Goal: Information Seeking & Learning: Learn about a topic

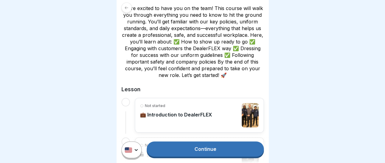
scroll to position [122, 0]
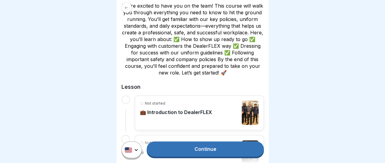
click at [183, 109] on p "💼 Introduction to DealerFLEX" at bounding box center [176, 112] width 72 height 6
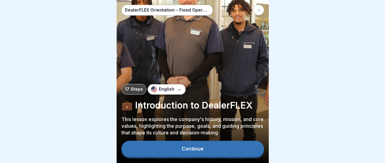
scroll to position [5, 0]
click at [192, 148] on div "Continue" at bounding box center [193, 148] width 22 height 5
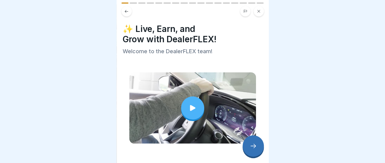
click at [190, 105] on icon at bounding box center [192, 108] width 5 height 6
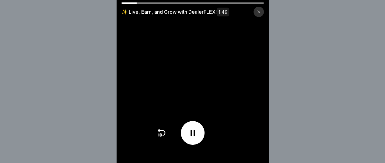
click at [61, 86] on div "✨ Live, Earn, and Grow with DealerFLEX! 1:49" at bounding box center [192, 81] width 385 height 163
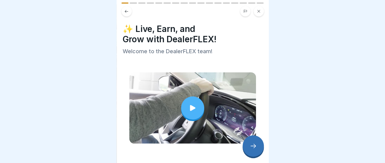
click at [188, 104] on icon at bounding box center [192, 108] width 9 height 9
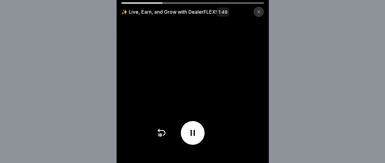
click at [162, 138] on icon at bounding box center [161, 133] width 10 height 10
click at [193, 136] on icon at bounding box center [192, 133] width 4 height 6
click at [193, 136] on icon at bounding box center [192, 133] width 6 height 7
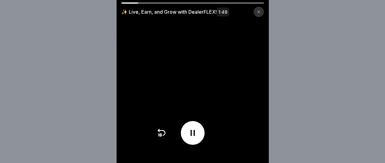
click at [193, 136] on icon at bounding box center [192, 133] width 4 height 6
click at [193, 136] on icon at bounding box center [192, 133] width 6 height 7
click at [193, 136] on icon at bounding box center [192, 133] width 4 height 6
click at [194, 136] on icon at bounding box center [192, 133] width 6 height 7
click at [194, 138] on icon at bounding box center [193, 133] width 10 height 10
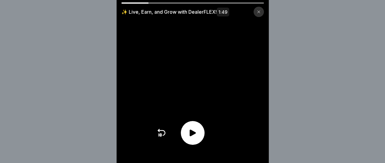
click at [194, 136] on icon at bounding box center [192, 133] width 6 height 7
click at [162, 136] on icon at bounding box center [161, 133] width 10 height 10
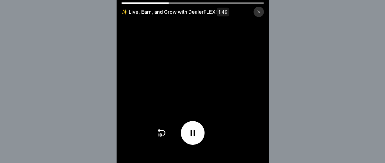
click at [162, 136] on icon at bounding box center [161, 133] width 10 height 10
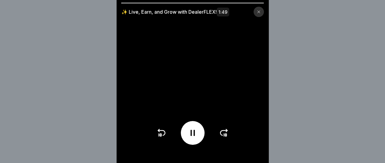
click at [162, 136] on icon at bounding box center [161, 133] width 10 height 10
click at [163, 137] on icon at bounding box center [161, 133] width 10 height 10
click at [195, 136] on icon at bounding box center [192, 133] width 4 height 6
click at [193, 136] on icon at bounding box center [192, 133] width 6 height 7
click at [194, 136] on icon at bounding box center [193, 133] width 10 height 10
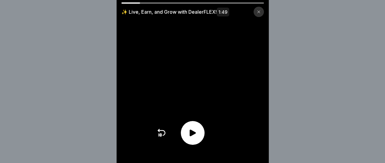
click at [194, 136] on icon at bounding box center [192, 133] width 6 height 7
click at [194, 136] on icon at bounding box center [193, 133] width 10 height 10
click at [194, 136] on icon at bounding box center [192, 133] width 6 height 7
click at [195, 135] on icon at bounding box center [193, 133] width 10 height 10
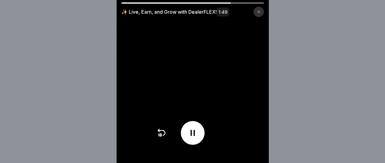
click at [195, 134] on icon at bounding box center [193, 133] width 10 height 10
click at [194, 136] on icon at bounding box center [192, 133] width 6 height 7
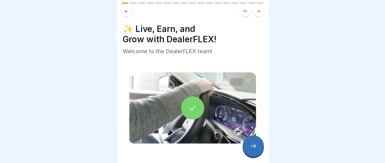
click at [192, 104] on icon at bounding box center [192, 108] width 9 height 9
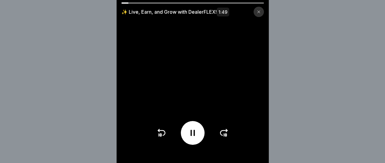
click at [226, 136] on icon at bounding box center [225, 135] width 1 height 2
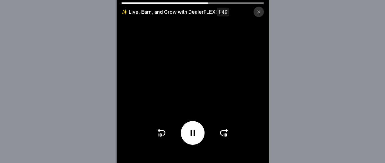
click at [226, 136] on icon at bounding box center [225, 135] width 1 height 2
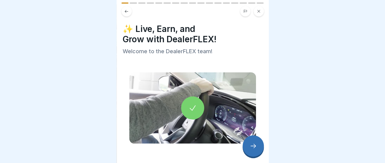
click at [255, 144] on icon at bounding box center [252, 145] width 7 height 7
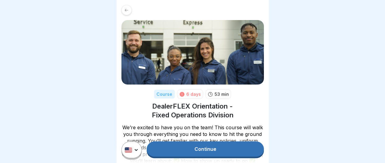
click at [205, 152] on link "Continue" at bounding box center [205, 148] width 117 height 15
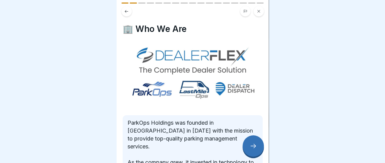
click at [250, 149] on icon at bounding box center [252, 145] width 7 height 7
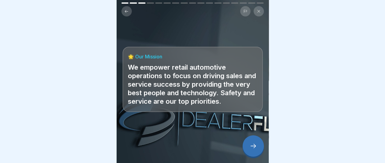
click at [125, 10] on icon at bounding box center [126, 11] width 5 height 5
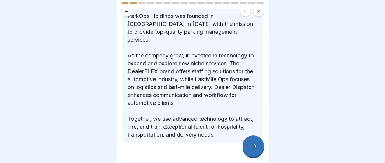
scroll to position [112, 0]
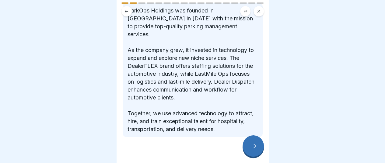
click at [252, 147] on div at bounding box center [252, 145] width 21 height 21
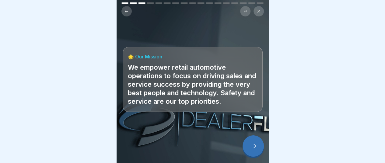
click at [253, 150] on icon at bounding box center [252, 145] width 7 height 7
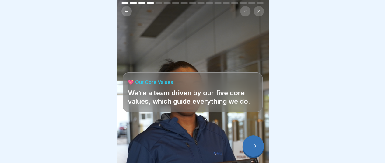
click at [253, 150] on icon at bounding box center [252, 145] width 7 height 7
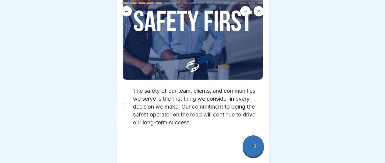
scroll to position [96, 0]
click at [252, 149] on icon at bounding box center [252, 145] width 7 height 7
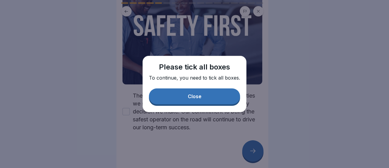
click at [196, 94] on button "Close" at bounding box center [194, 96] width 91 height 16
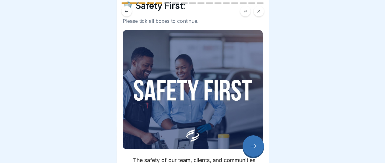
scroll to position [0, 0]
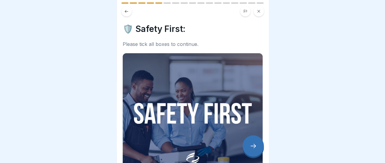
click at [185, 126] on img at bounding box center [193, 112] width 140 height 119
click at [251, 146] on div at bounding box center [252, 145] width 21 height 21
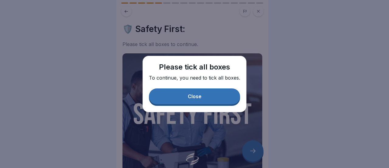
click at [191, 98] on div "Close" at bounding box center [195, 95] width 14 height 5
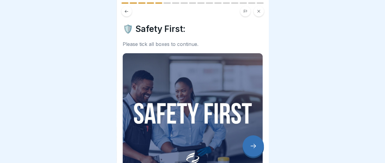
click at [260, 9] on icon at bounding box center [259, 11] width 4 height 4
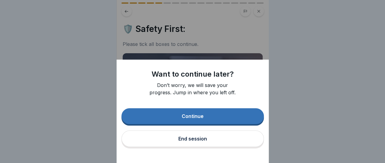
click at [200, 119] on div "Continue" at bounding box center [193, 115] width 22 height 5
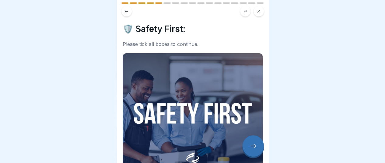
click at [125, 12] on icon at bounding box center [126, 11] width 5 height 5
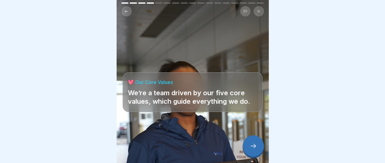
click at [245, 11] on icon at bounding box center [245, 11] width 4 height 4
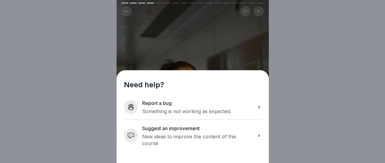
click at [318, 58] on div "Need help? Report a bug Something is not working as expected. Suggest an improv…" at bounding box center [192, 81] width 385 height 163
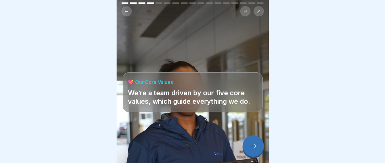
click at [126, 12] on icon at bounding box center [126, 11] width 5 height 5
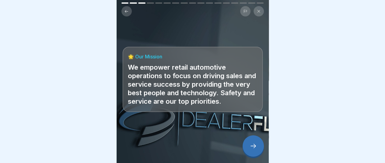
click at [126, 12] on icon at bounding box center [126, 11] width 5 height 5
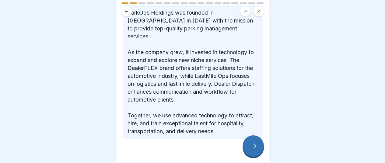
scroll to position [112, 0]
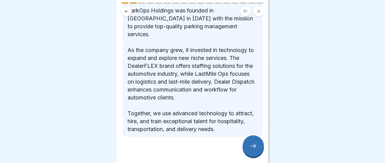
click at [127, 11] on icon at bounding box center [126, 11] width 5 height 5
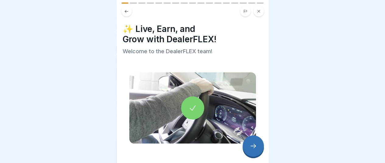
click at [125, 12] on icon at bounding box center [126, 11] width 3 height 3
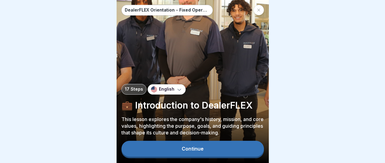
scroll to position [0, 0]
click at [175, 153] on button "Continue" at bounding box center [192, 149] width 142 height 16
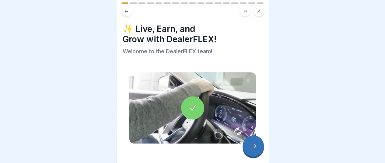
click at [188, 104] on icon at bounding box center [192, 108] width 9 height 9
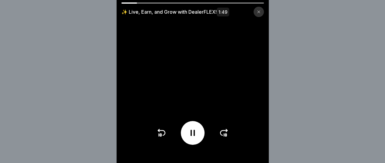
click at [226, 137] on icon at bounding box center [224, 133] width 10 height 10
click at [226, 138] on icon at bounding box center [224, 133] width 10 height 10
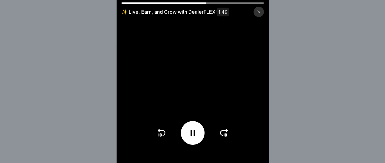
click at [226, 138] on icon at bounding box center [224, 133] width 10 height 10
click at [226, 141] on div at bounding box center [192, 133] width 72 height 24
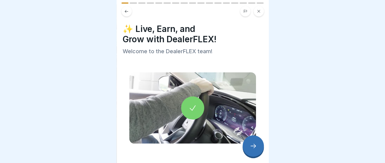
click at [252, 148] on div at bounding box center [252, 145] width 21 height 21
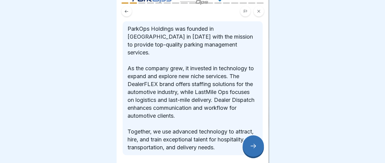
scroll to position [112, 0]
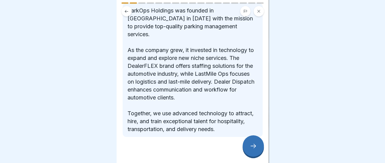
click at [249, 148] on icon at bounding box center [252, 145] width 7 height 7
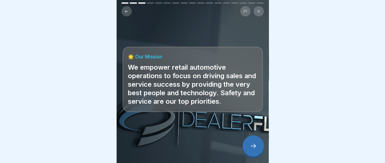
click at [192, 64] on p "We empower retail automotive operations to focus on driving sales and service s…" at bounding box center [193, 84] width 130 height 43
click at [251, 148] on icon at bounding box center [252, 145] width 7 height 7
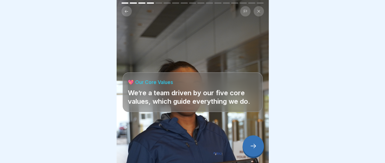
click at [199, 47] on div "💖 Our Core Values We’re a team driven by our five core values, which guide ever…" at bounding box center [192, 81] width 152 height 163
click at [201, 91] on p "We’re a team driven by our five core values, which guide everything we do." at bounding box center [193, 97] width 130 height 17
click at [252, 150] on icon at bounding box center [252, 145] width 7 height 7
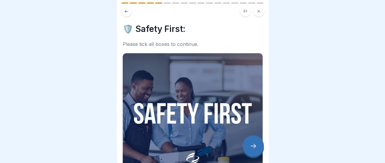
click at [155, 31] on h4 "🛡️ Safety First:" at bounding box center [193, 29] width 140 height 10
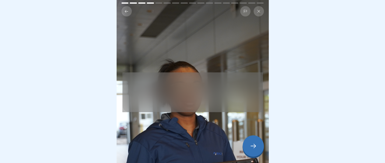
click at [164, 32] on div "💖 Our Core Values We’re a team driven by our five core values, which guide ever…" at bounding box center [192, 81] width 152 height 163
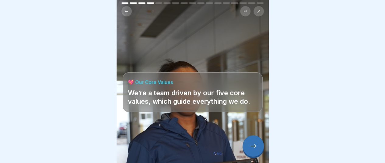
click at [250, 150] on icon at bounding box center [252, 145] width 7 height 7
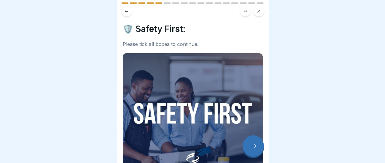
click at [192, 45] on div "Please tick all boxes to continue." at bounding box center [193, 44] width 140 height 6
click at [202, 142] on img at bounding box center [193, 112] width 140 height 119
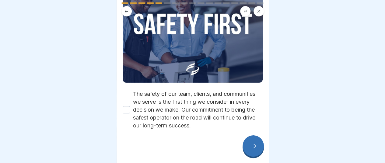
scroll to position [96, 0]
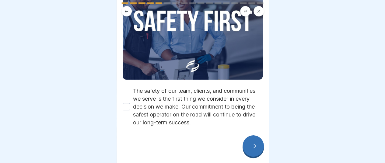
click at [127, 103] on button "The safety of our team, clients, and communities we serve is the first thing we…" at bounding box center [126, 106] width 7 height 7
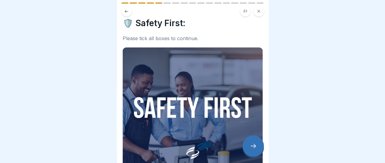
scroll to position [0, 0]
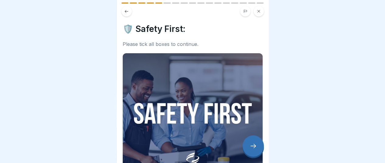
click at [124, 13] on icon at bounding box center [126, 11] width 5 height 5
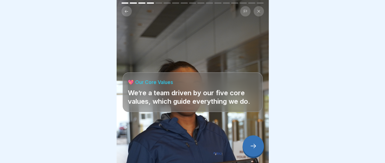
scroll to position [5, 0]
click at [250, 142] on div at bounding box center [252, 145] width 21 height 21
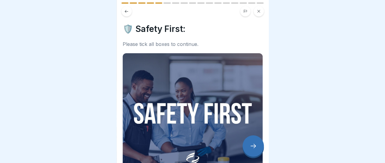
scroll to position [96, 0]
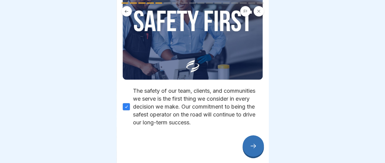
click at [252, 144] on icon at bounding box center [252, 145] width 7 height 7
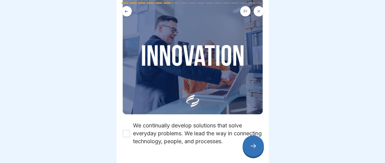
scroll to position [72, 0]
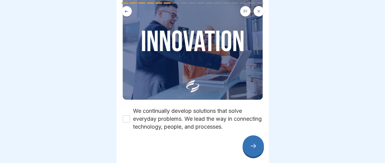
click at [125, 115] on button "We continually develop solutions that solve everyday problems. We lead the way …" at bounding box center [126, 118] width 7 height 7
click at [255, 144] on icon at bounding box center [252, 145] width 7 height 7
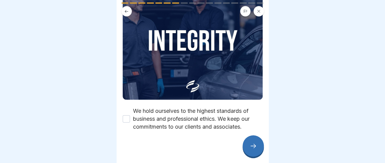
click at [126, 115] on button "We hold ourselves to the highest standards of business and professional ethics.…" at bounding box center [126, 118] width 7 height 7
click at [255, 148] on icon at bounding box center [252, 145] width 7 height 7
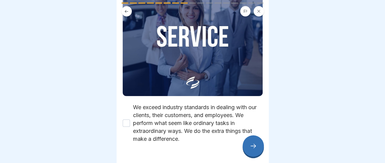
scroll to position [88, 0]
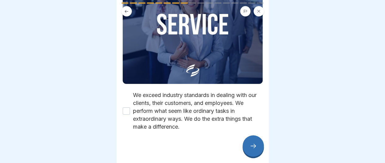
click at [125, 107] on button "We exceed industry standards in dealing with our clients, their customers, and …" at bounding box center [126, 110] width 7 height 7
click at [251, 147] on icon at bounding box center [252, 145] width 7 height 7
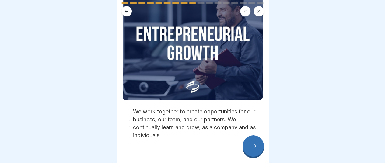
scroll to position [80, 0]
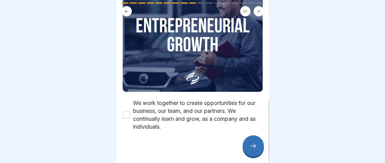
click at [127, 111] on button "We work together to create opportunities for our business, our team, and our pa…" at bounding box center [126, 114] width 7 height 7
click at [253, 144] on icon at bounding box center [252, 145] width 7 height 7
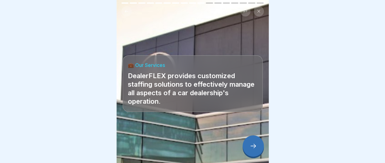
click at [248, 145] on div at bounding box center [252, 145] width 21 height 21
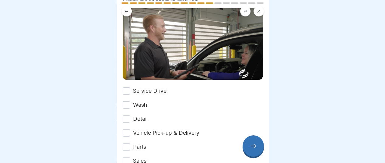
scroll to position [120, 0]
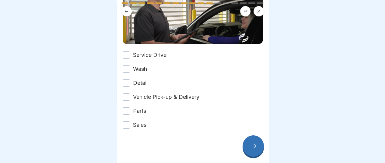
click at [126, 51] on button "Service Drive" at bounding box center [126, 54] width 7 height 7
drag, startPoint x: 127, startPoint y: 63, endPoint x: 125, endPoint y: 68, distance: 5.2
click at [127, 65] on button "Wash" at bounding box center [126, 68] width 7 height 7
click at [126, 79] on button "Detail" at bounding box center [126, 82] width 7 height 7
click at [126, 93] on button "Vehicle Pick-up & Delivery" at bounding box center [126, 96] width 7 height 7
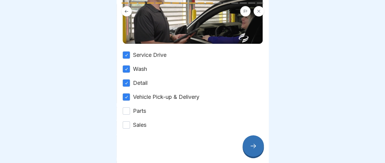
click at [125, 107] on button "Parts" at bounding box center [126, 110] width 7 height 7
click at [127, 121] on button "Sales" at bounding box center [126, 124] width 7 height 7
click at [249, 147] on div at bounding box center [252, 145] width 21 height 21
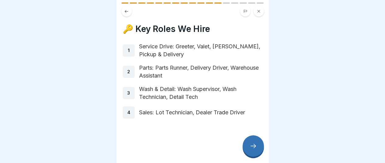
click at [251, 144] on icon at bounding box center [252, 145] width 7 height 7
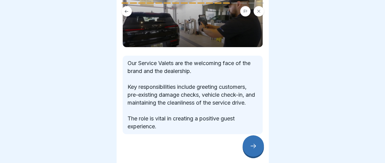
scroll to position [61, 0]
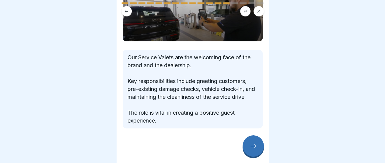
click at [253, 145] on icon at bounding box center [252, 145] width 7 height 7
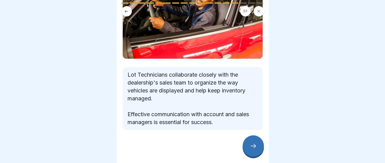
scroll to position [77, 0]
click at [252, 144] on icon at bounding box center [252, 145] width 7 height 7
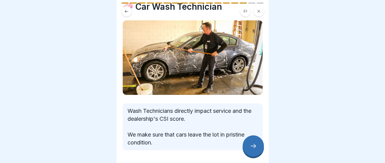
scroll to position [43, 0]
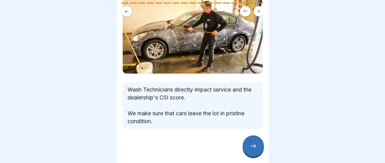
click at [254, 147] on icon at bounding box center [252, 145] width 7 height 7
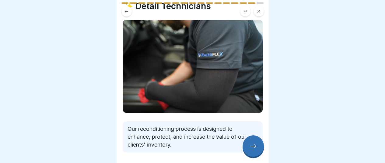
scroll to position [46, 0]
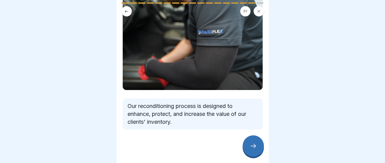
click at [254, 143] on div at bounding box center [252, 145] width 21 height 21
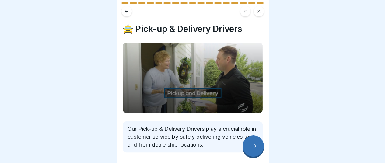
click at [252, 144] on icon at bounding box center [252, 145] width 7 height 7
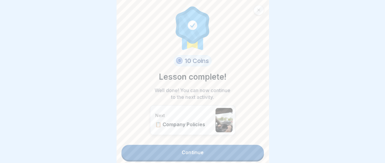
click at [186, 148] on link "Continue" at bounding box center [192, 152] width 142 height 15
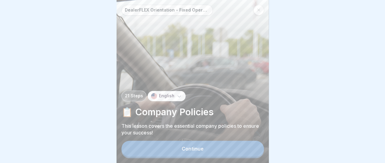
click at [193, 151] on div "Continue" at bounding box center [193, 148] width 22 height 5
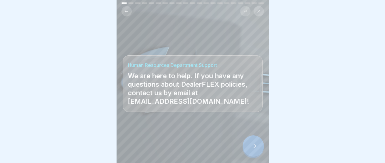
scroll to position [5, 0]
click at [253, 146] on icon at bounding box center [252, 145] width 7 height 7
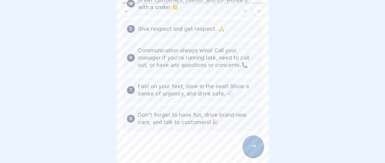
scroll to position [146, 0]
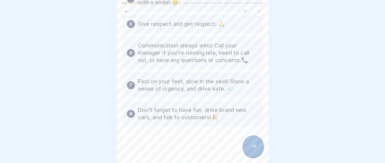
click at [252, 147] on icon at bounding box center [252, 145] width 7 height 7
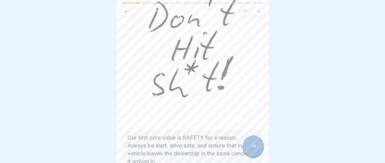
scroll to position [99, 0]
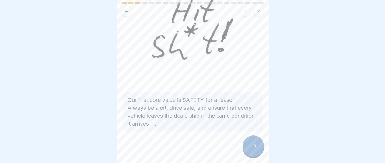
click at [252, 146] on icon at bounding box center [252, 145] width 7 height 7
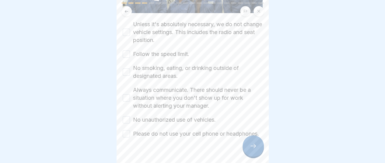
scroll to position [111, 0]
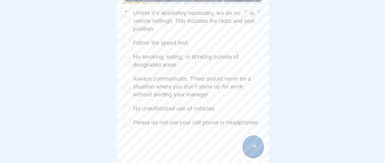
click at [254, 146] on icon at bounding box center [252, 145] width 7 height 7
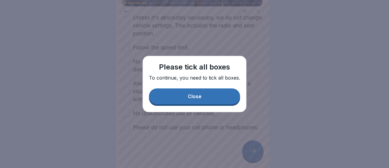
click at [200, 96] on div "Close" at bounding box center [195, 95] width 14 height 5
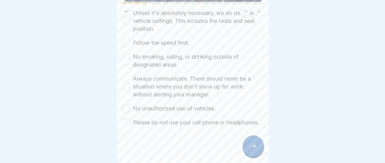
scroll to position [5, 0]
drag, startPoint x: 125, startPoint y: 114, endPoint x: 125, endPoint y: 105, distance: 9.7
click at [125, 119] on button "Please do not use your cell phone or headphones." at bounding box center [126, 122] width 7 height 7
drag, startPoint x: 124, startPoint y: 95, endPoint x: 121, endPoint y: 76, distance: 18.6
click at [123, 87] on div "Unless it's absolutely necessary, we do not change vehicle settings. This inclu…" at bounding box center [193, 67] width 140 height 117
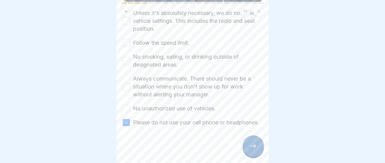
click at [126, 83] on button "Always communicate. There should never be a situation where you don't show up f…" at bounding box center [126, 86] width 7 height 7
click at [126, 57] on button "No smoking, eating, or drinking outside of designated areas." at bounding box center [126, 60] width 7 height 7
click at [125, 105] on button "No unauthorized use of vehicles." at bounding box center [126, 108] width 7 height 7
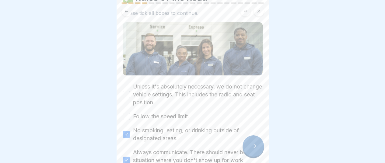
scroll to position [19, 0]
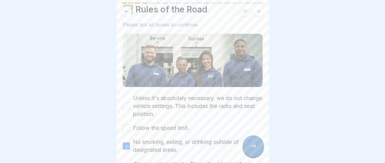
drag, startPoint x: 124, startPoint y: 98, endPoint x: 133, endPoint y: 112, distance: 16.5
click at [125, 103] on button "Unless it's absolutely necessary, we do not change vehicle settings. This inclu…" at bounding box center [126, 106] width 7 height 7
click at [127, 124] on button "Follow the speed limit." at bounding box center [126, 127] width 7 height 7
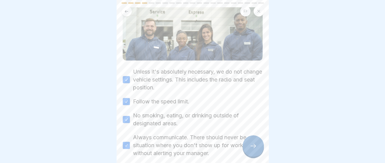
scroll to position [111, 0]
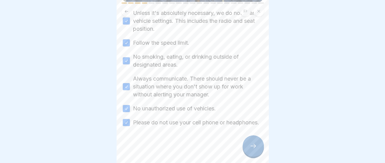
click at [250, 144] on icon at bounding box center [252, 145] width 7 height 7
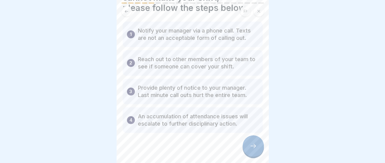
scroll to position [48, 0]
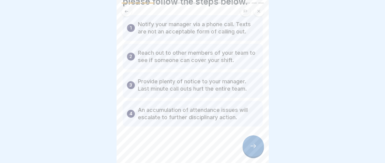
click at [252, 145] on icon at bounding box center [252, 145] width 7 height 7
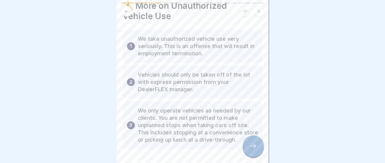
scroll to position [46, 0]
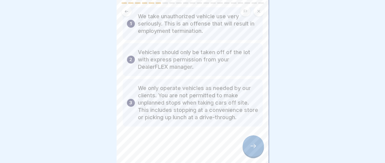
click at [254, 145] on icon at bounding box center [252, 145] width 7 height 7
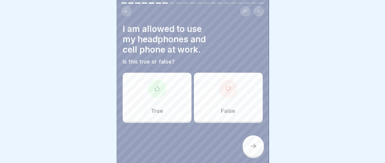
click at [225, 86] on icon at bounding box center [228, 89] width 6 height 6
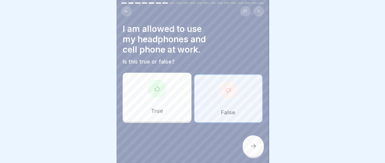
click at [225, 109] on p "False" at bounding box center [228, 112] width 14 height 7
click at [224, 109] on p "False" at bounding box center [228, 112] width 14 height 7
click at [225, 87] on icon at bounding box center [228, 90] width 6 height 6
click at [255, 145] on icon at bounding box center [252, 145] width 7 height 7
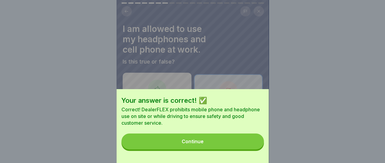
click at [197, 144] on div "Continue" at bounding box center [193, 141] width 22 height 5
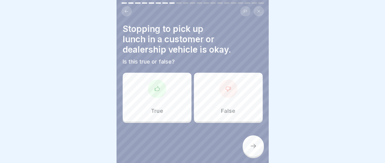
click at [225, 86] on icon at bounding box center [228, 89] width 6 height 6
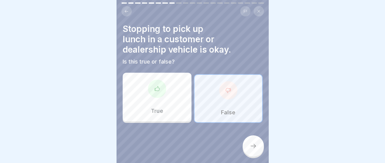
click at [254, 145] on icon at bounding box center [252, 145] width 7 height 7
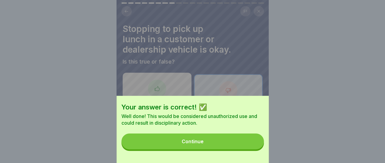
click at [192, 144] on div "Continue" at bounding box center [193, 141] width 22 height 5
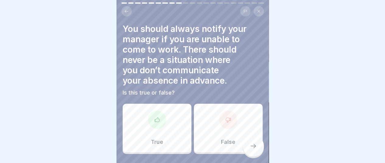
click at [158, 117] on icon at bounding box center [157, 120] width 6 height 6
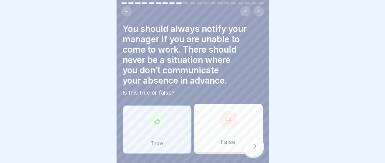
click at [254, 146] on icon at bounding box center [252, 145] width 7 height 7
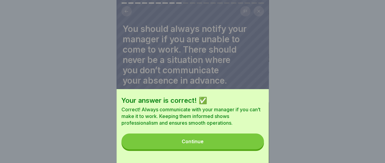
click at [192, 144] on div "Continue" at bounding box center [193, 141] width 22 height 5
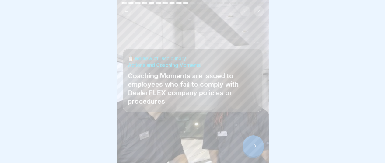
click at [251, 148] on icon at bounding box center [252, 145] width 7 height 7
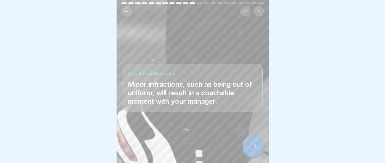
click at [126, 9] on icon at bounding box center [126, 11] width 5 height 5
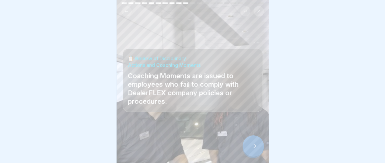
click at [254, 143] on icon at bounding box center [252, 145] width 7 height 7
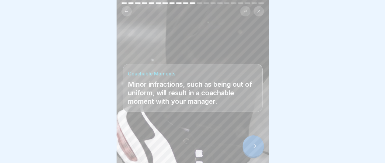
click at [254, 144] on icon at bounding box center [252, 145] width 7 height 7
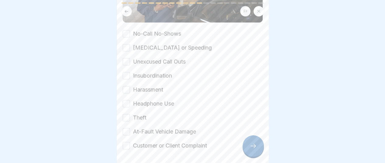
scroll to position [109, 0]
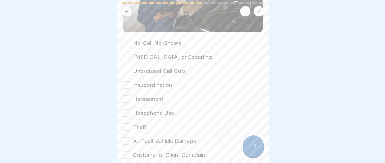
click at [125, 40] on button "No-Call No-Shows" at bounding box center [126, 43] width 7 height 7
drag, startPoint x: 128, startPoint y: 49, endPoint x: 125, endPoint y: 56, distance: 7.2
click at [128, 54] on button "[MEDICAL_DATA] or Speeding" at bounding box center [126, 57] width 7 height 7
click at [126, 68] on button "Unexcused Call Outs" at bounding box center [126, 71] width 7 height 7
click at [126, 82] on button "Insubordination" at bounding box center [126, 85] width 7 height 7
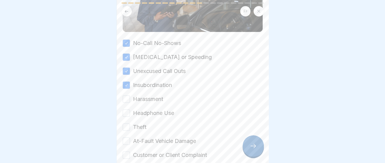
click at [125, 96] on button "Harassment" at bounding box center [126, 99] width 7 height 7
click at [126, 110] on button "Headphone Use" at bounding box center [126, 113] width 7 height 7
drag, startPoint x: 126, startPoint y: 121, endPoint x: 125, endPoint y: 127, distance: 6.5
click at [126, 123] on button "Theft" at bounding box center [126, 126] width 7 height 7
click at [127, 137] on button "At-Fault Vehicle Damage" at bounding box center [126, 140] width 7 height 7
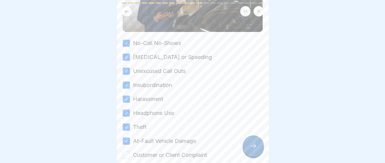
click at [125, 151] on button "Customer or Client Complaint" at bounding box center [126, 154] width 7 height 7
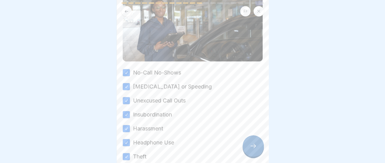
scroll to position [79, 0]
click at [253, 144] on icon at bounding box center [252, 145] width 7 height 7
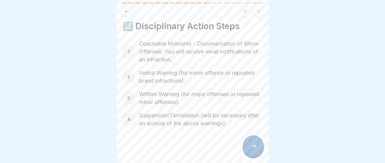
scroll to position [4, 0]
click at [254, 143] on icon at bounding box center [252, 145] width 7 height 7
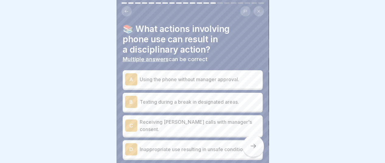
scroll to position [0, 0]
click at [125, 11] on icon at bounding box center [126, 11] width 3 height 3
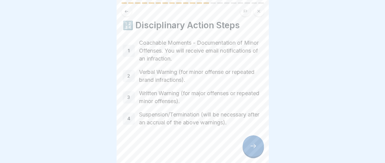
click at [125, 11] on icon at bounding box center [126, 11] width 5 height 5
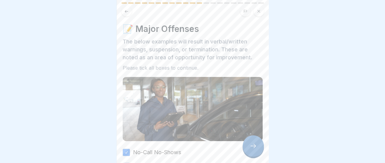
click at [127, 9] on icon at bounding box center [126, 11] width 5 height 5
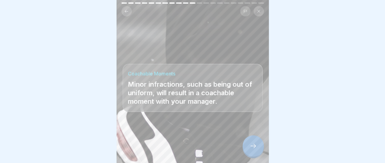
click at [127, 9] on icon at bounding box center [126, 11] width 5 height 5
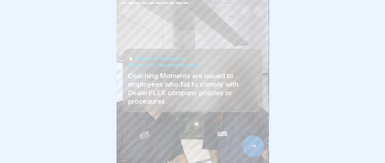
click at [127, 9] on icon at bounding box center [126, 11] width 5 height 5
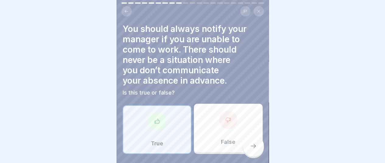
click at [254, 146] on icon at bounding box center [252, 145] width 7 height 7
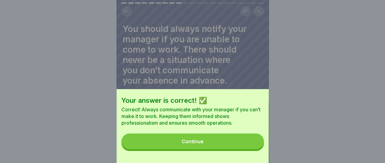
click at [257, 68] on div "Your answer is correct! ✅ Correct! Always communicate with your manager if you …" at bounding box center [192, 81] width 152 height 163
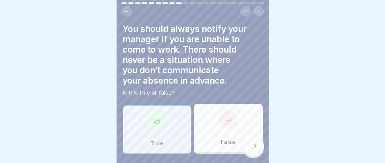
click at [126, 9] on icon at bounding box center [126, 11] width 5 height 5
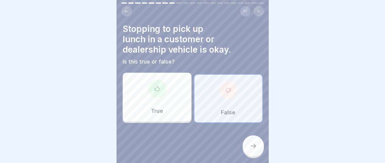
click at [126, 9] on icon at bounding box center [126, 11] width 5 height 5
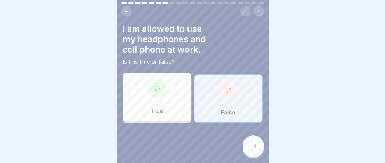
click at [126, 9] on icon at bounding box center [126, 11] width 5 height 5
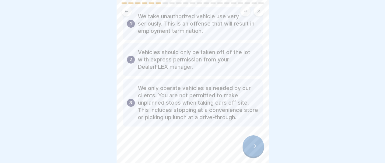
click at [252, 146] on icon at bounding box center [252, 145] width 7 height 7
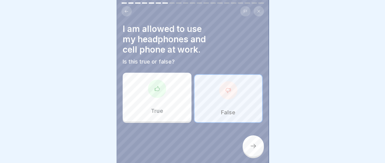
click at [226, 88] on icon at bounding box center [227, 90] width 5 height 5
click at [225, 87] on icon at bounding box center [228, 90] width 6 height 6
click at [255, 148] on icon at bounding box center [252, 145] width 7 height 7
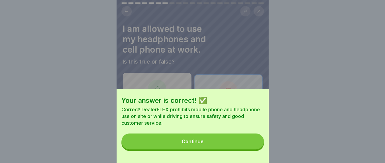
click at [207, 148] on button "Continue" at bounding box center [192, 142] width 142 height 16
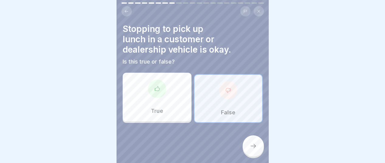
click at [225, 87] on icon at bounding box center [228, 90] width 6 height 6
click at [221, 94] on div at bounding box center [228, 90] width 18 height 18
click at [255, 144] on icon at bounding box center [252, 145] width 7 height 7
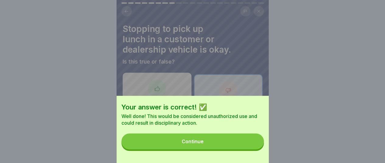
click at [196, 144] on div "Continue" at bounding box center [193, 141] width 22 height 5
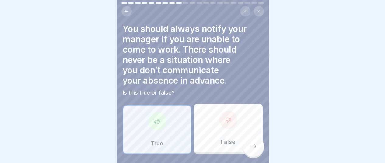
click at [158, 118] on icon at bounding box center [157, 121] width 6 height 6
click at [254, 146] on icon at bounding box center [252, 145] width 7 height 7
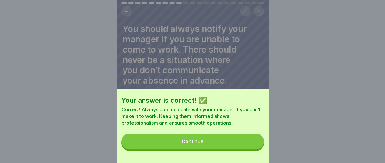
click at [201, 144] on div "Continue" at bounding box center [193, 141] width 22 height 5
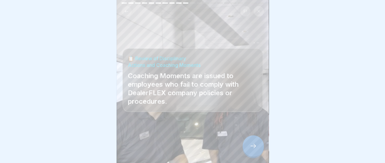
click at [254, 142] on div at bounding box center [252, 145] width 21 height 21
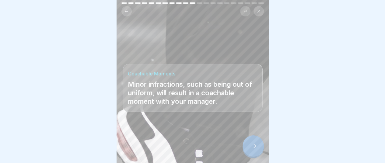
click at [252, 145] on icon at bounding box center [252, 145] width 7 height 7
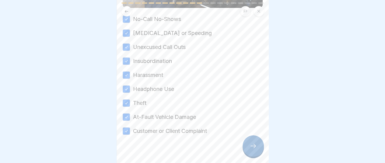
scroll to position [140, 0]
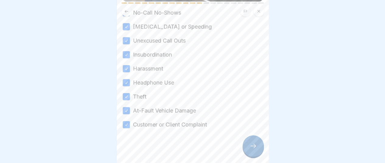
click at [251, 145] on icon at bounding box center [252, 145] width 7 height 7
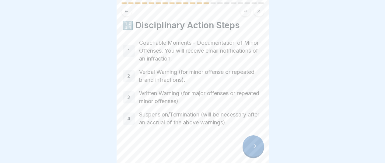
click at [254, 143] on icon at bounding box center [252, 145] width 7 height 7
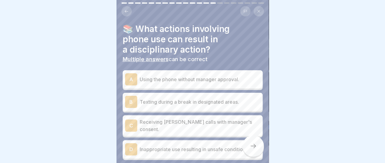
click at [130, 143] on div "D" at bounding box center [131, 149] width 12 height 12
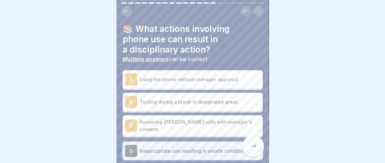
click at [134, 73] on div "A" at bounding box center [131, 79] width 12 height 12
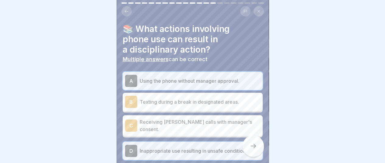
click at [131, 75] on div "A" at bounding box center [131, 81] width 12 height 12
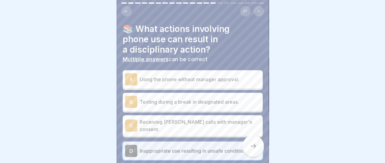
click at [131, 74] on div "A" at bounding box center [131, 79] width 12 height 12
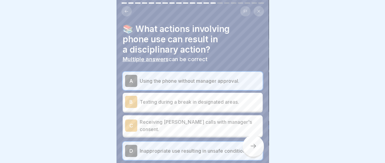
click at [131, 96] on div "B" at bounding box center [131, 102] width 12 height 12
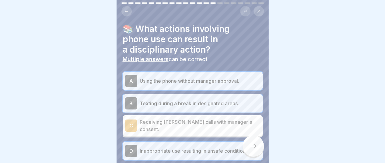
click at [256, 144] on icon at bounding box center [252, 145] width 7 height 7
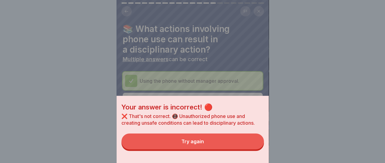
click at [200, 144] on div "Try again" at bounding box center [192, 141] width 23 height 5
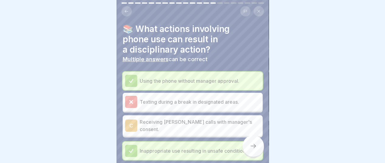
click at [130, 78] on icon at bounding box center [130, 80] width 5 height 5
click at [133, 78] on icon at bounding box center [130, 80] width 5 height 5
click at [130, 78] on icon at bounding box center [130, 80] width 5 height 5
click at [167, 77] on p "Using the phone without manager approval." at bounding box center [200, 80] width 120 height 7
click at [131, 78] on icon at bounding box center [130, 80] width 5 height 5
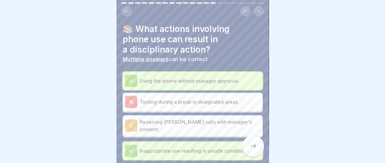
click at [131, 78] on icon at bounding box center [130, 80] width 5 height 5
click at [128, 9] on icon at bounding box center [126, 11] width 5 height 5
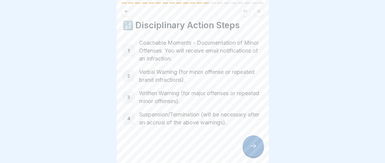
click at [256, 145] on div at bounding box center [252, 145] width 21 height 21
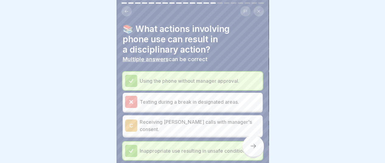
click at [210, 77] on p "Using the phone without manager approval." at bounding box center [200, 80] width 120 height 7
click at [134, 145] on div at bounding box center [131, 151] width 12 height 12
click at [136, 145] on div at bounding box center [131, 151] width 12 height 12
click at [248, 47] on h4 "📚 What actions involving phone use can result in a disciplinary action?" at bounding box center [193, 39] width 140 height 31
click at [238, 46] on h4 "📚 What actions involving phone use can result in a disciplinary action?" at bounding box center [193, 39] width 140 height 31
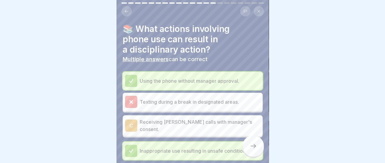
click at [238, 45] on h4 "📚 What actions involving phone use can result in a disciplinary action?" at bounding box center [193, 39] width 140 height 31
click at [227, 147] on p "Inappropriate use resulting in unsafe conditions." at bounding box center [200, 150] width 120 height 7
click at [184, 77] on p "Using the phone without manager approval." at bounding box center [200, 80] width 120 height 7
click at [250, 143] on div at bounding box center [252, 145] width 21 height 21
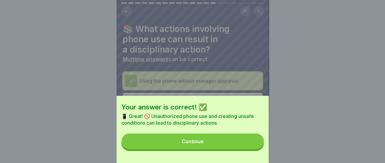
click at [198, 144] on div "Continue" at bounding box center [193, 141] width 22 height 5
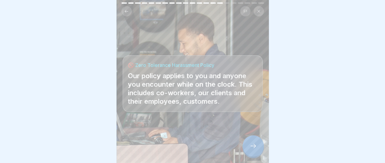
click at [253, 145] on icon at bounding box center [252, 145] width 7 height 7
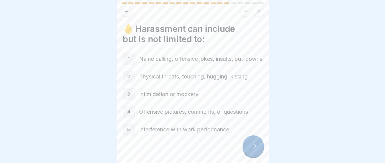
click at [262, 146] on div at bounding box center [252, 145] width 21 height 21
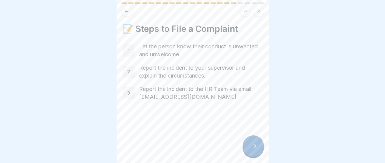
click at [253, 143] on icon at bounding box center [252, 145] width 7 height 7
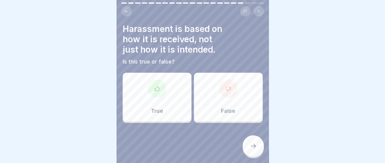
click at [154, 86] on icon at bounding box center [156, 88] width 5 height 5
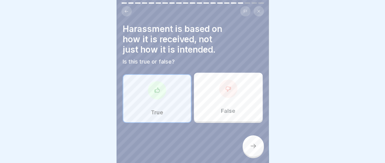
click at [255, 146] on icon at bounding box center [252, 145] width 7 height 7
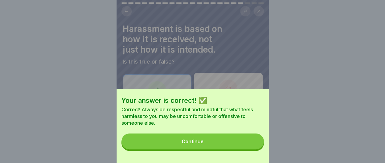
click at [200, 144] on div "Continue" at bounding box center [193, 141] width 22 height 5
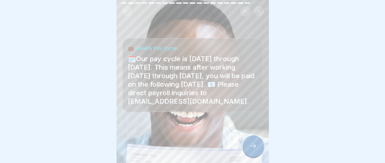
click at [254, 144] on icon at bounding box center [252, 145] width 7 height 7
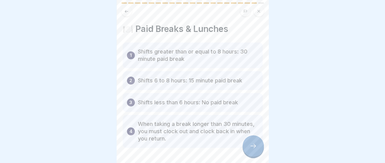
click at [251, 146] on icon at bounding box center [252, 145] width 7 height 7
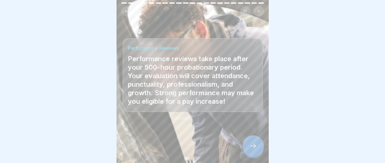
click at [252, 144] on icon at bounding box center [252, 145] width 7 height 7
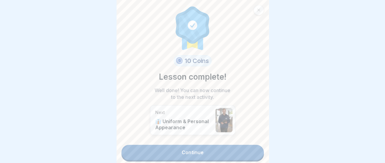
click at [192, 146] on link "Continue" at bounding box center [192, 152] width 142 height 15
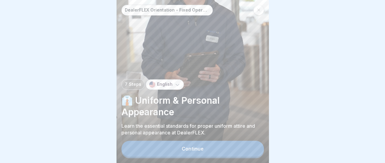
scroll to position [5, 0]
click at [194, 149] on div "Continue" at bounding box center [193, 148] width 22 height 5
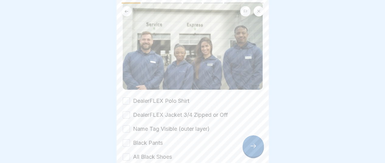
scroll to position [61, 0]
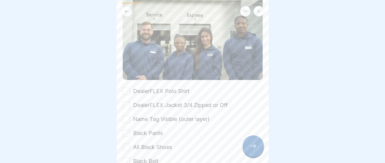
click at [125, 88] on button "DealerFLEX Polo Shirt" at bounding box center [126, 91] width 7 height 7
click at [127, 102] on button "DealerFLEX Jacket 3/4 Zipped or Off" at bounding box center [126, 105] width 7 height 7
click at [126, 116] on button "Name Tag Visible (outer layer)" at bounding box center [126, 119] width 7 height 7
drag, startPoint x: 127, startPoint y: 125, endPoint x: 138, endPoint y: 126, distance: 11.6
click at [127, 130] on button "Black Pants" at bounding box center [126, 133] width 7 height 7
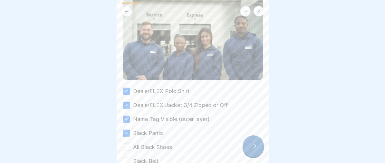
click at [126, 144] on button "All Black Shoes" at bounding box center [126, 147] width 7 height 7
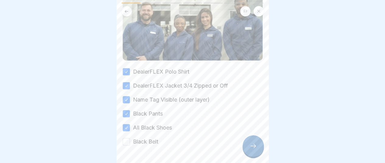
scroll to position [96, 0]
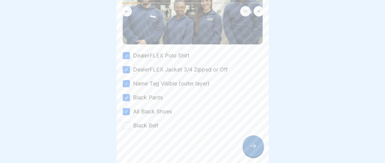
click at [125, 122] on button "Black Belt" at bounding box center [126, 125] width 7 height 7
click at [253, 148] on icon at bounding box center [252, 145] width 7 height 7
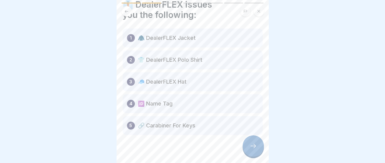
scroll to position [33, 0]
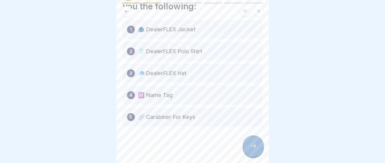
click at [251, 145] on icon at bounding box center [252, 145] width 7 height 7
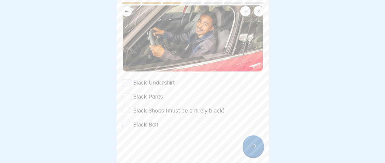
scroll to position [33, 0]
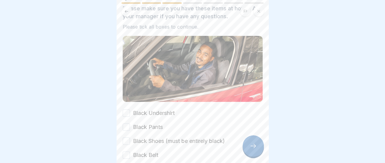
click at [127, 110] on button "Black Undershirt" at bounding box center [126, 113] width 7 height 7
click at [124, 123] on button "Black Pants" at bounding box center [126, 126] width 7 height 7
click at [125, 137] on button "Black Shoes (must be entirely black)" at bounding box center [126, 140] width 7 height 7
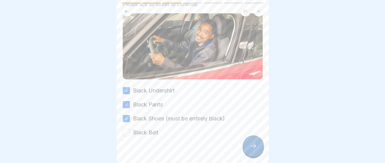
scroll to position [64, 0]
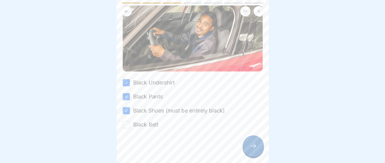
click at [125, 121] on button "Black Belt" at bounding box center [126, 124] width 7 height 7
click at [251, 146] on icon at bounding box center [252, 145] width 7 height 7
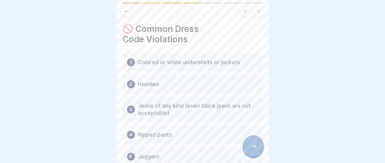
scroll to position [30, 0]
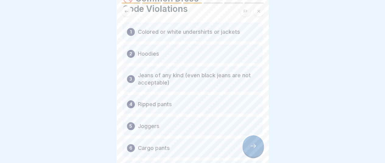
click at [255, 146] on icon at bounding box center [252, 145] width 7 height 7
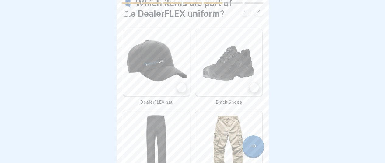
scroll to position [0, 0]
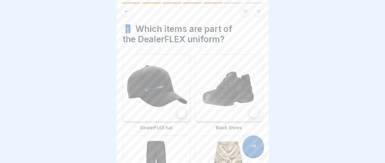
click at [179, 109] on div at bounding box center [181, 113] width 9 height 9
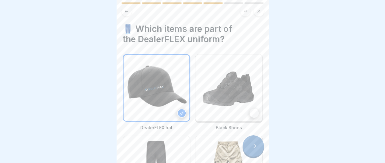
click at [249, 109] on div at bounding box center [253, 113] width 9 height 9
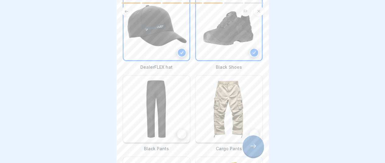
scroll to position [61, 0]
click at [180, 129] on div at bounding box center [181, 133] width 9 height 9
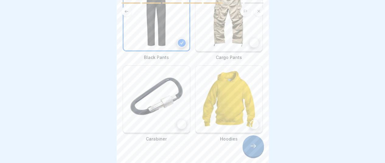
scroll to position [152, 0]
click at [179, 120] on div at bounding box center [181, 124] width 9 height 9
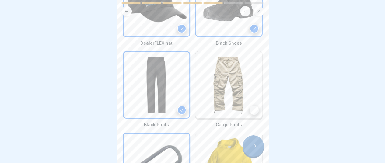
scroll to position [160, 0]
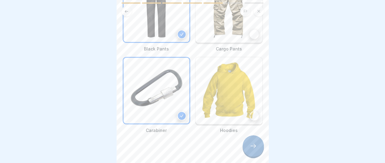
click at [251, 146] on icon at bounding box center [252, 145] width 7 height 7
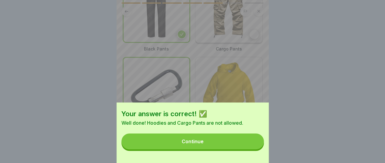
click at [188, 144] on div "Continue" at bounding box center [193, 141] width 22 height 5
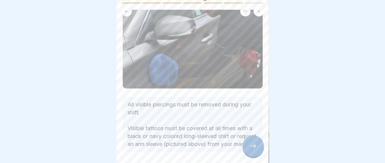
scroll to position [63, 0]
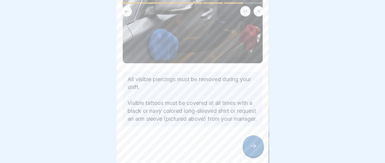
click at [253, 144] on icon at bounding box center [252, 145] width 7 height 7
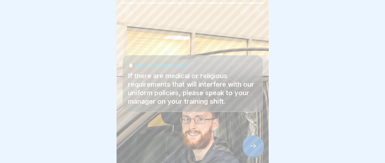
click at [251, 144] on icon at bounding box center [252, 145] width 7 height 7
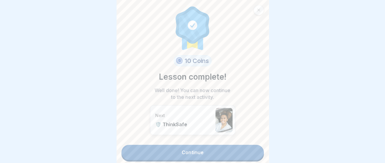
click at [187, 145] on link "Continue" at bounding box center [192, 152] width 142 height 15
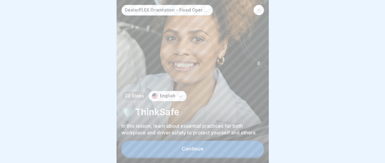
click at [189, 151] on div "Continue" at bounding box center [193, 148] width 22 height 5
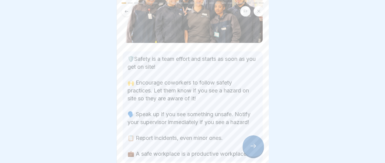
scroll to position [102, 0]
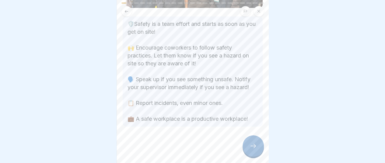
click at [256, 150] on icon at bounding box center [252, 145] width 7 height 7
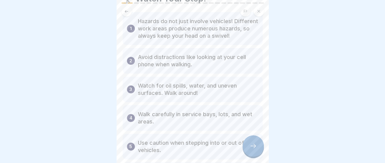
scroll to position [122, 0]
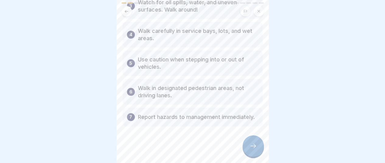
drag, startPoint x: 257, startPoint y: 151, endPoint x: 254, endPoint y: 147, distance: 4.6
click at [256, 148] on div at bounding box center [252, 145] width 21 height 21
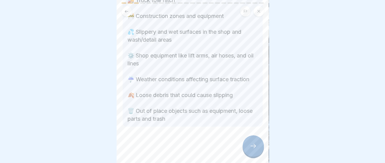
scroll to position [127, 0]
click at [252, 150] on icon at bounding box center [252, 145] width 7 height 7
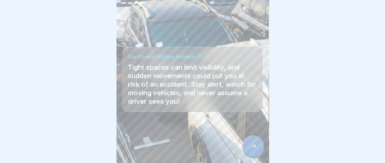
click at [253, 146] on div at bounding box center [252, 145] width 21 height 21
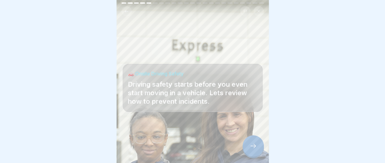
scroll to position [5, 0]
click at [254, 146] on icon at bounding box center [252, 145] width 7 height 7
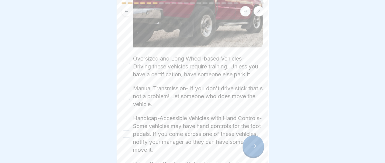
scroll to position [122, 0]
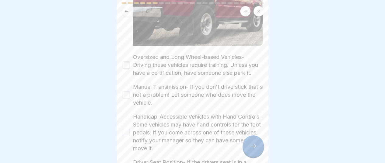
click at [126, 61] on button "Oversized and Long Wheel-based Vehicles- Driving these vehicles require trainin…" at bounding box center [126, 64] width 7 height 7
drag, startPoint x: 127, startPoint y: 95, endPoint x: 135, endPoint y: 96, distance: 8.6
click at [127, 95] on button "Manual Transmission- If you don't drive stick that's not a problem! Let someone…" at bounding box center [126, 94] width 7 height 7
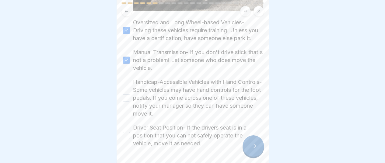
scroll to position [183, 0]
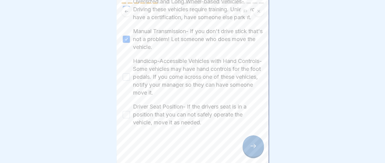
click at [128, 73] on button "Handicap-Accessible Vehicles with Hand Controls- Some vehicles may have hand co…" at bounding box center [126, 76] width 7 height 7
click at [127, 111] on button "Driver Seat Position- If the drivers seat is in a position that you can not saf…" at bounding box center [126, 114] width 7 height 7
click at [254, 145] on icon at bounding box center [252, 145] width 7 height 7
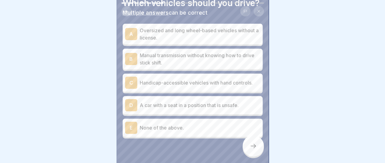
scroll to position [17, 0]
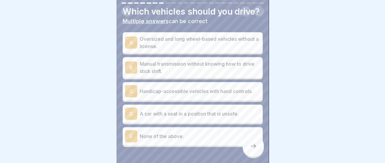
click at [191, 140] on p "None of the above." at bounding box center [200, 136] width 120 height 7
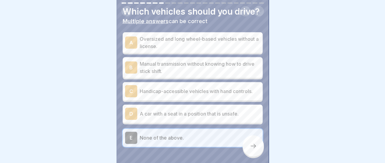
click at [249, 149] on icon at bounding box center [252, 145] width 7 height 7
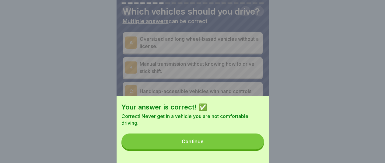
click at [201, 144] on div "Continue" at bounding box center [193, 141] width 22 height 5
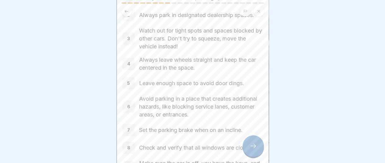
scroll to position [61, 0]
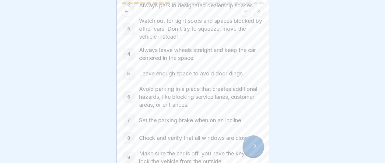
click at [249, 149] on div at bounding box center [252, 145] width 21 height 21
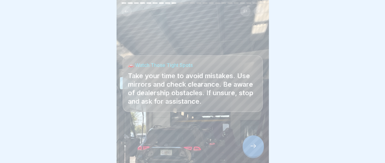
click at [255, 148] on icon at bounding box center [252, 146] width 5 height 4
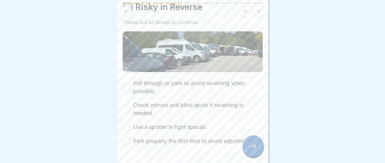
scroll to position [47, 0]
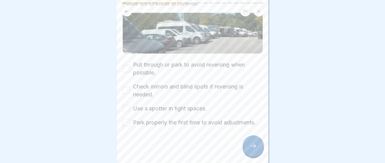
click at [125, 65] on button "Pull through or park to avoid reversing when possible." at bounding box center [126, 68] width 7 height 7
click at [126, 87] on button "Check mirrors and blind spots if reversing is needed." at bounding box center [126, 90] width 7 height 7
click at [126, 105] on button "Use a spotter in tight spaces." at bounding box center [126, 108] width 7 height 7
drag, startPoint x: 127, startPoint y: 119, endPoint x: 130, endPoint y: 127, distance: 8.3
click at [128, 121] on button "Park properly the first time to avoid adjustments." at bounding box center [126, 122] width 7 height 7
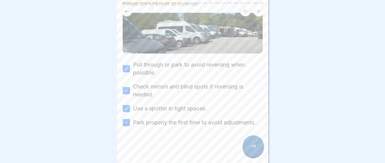
click at [250, 148] on icon at bounding box center [252, 145] width 7 height 7
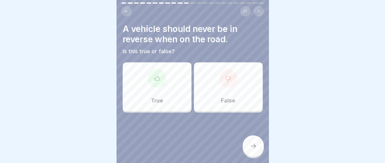
click at [158, 78] on icon at bounding box center [157, 78] width 6 height 6
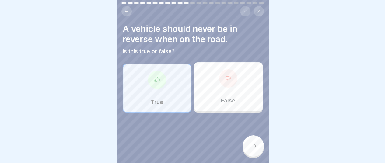
click at [254, 146] on div at bounding box center [252, 145] width 21 height 21
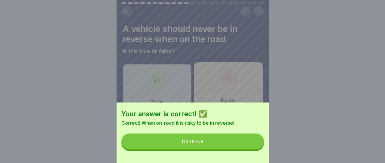
click at [190, 144] on div "Continue" at bounding box center [193, 141] width 22 height 5
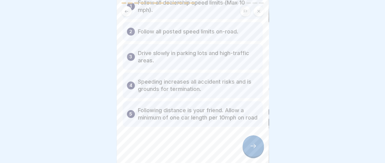
scroll to position [57, 0]
click at [252, 149] on icon at bounding box center [252, 145] width 7 height 7
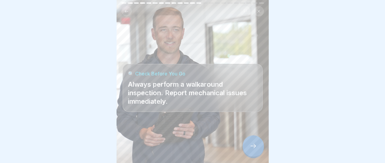
click at [250, 149] on icon at bounding box center [252, 145] width 7 height 7
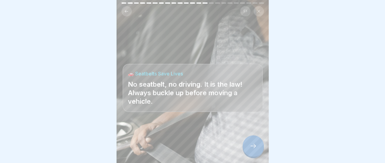
click at [251, 148] on icon at bounding box center [252, 145] width 7 height 7
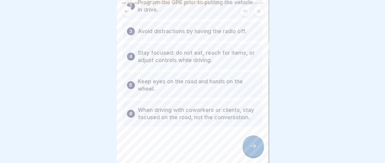
scroll to position [78, 0]
click at [251, 149] on icon at bounding box center [252, 145] width 7 height 7
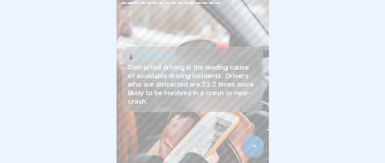
click at [253, 150] on icon at bounding box center [252, 145] width 7 height 7
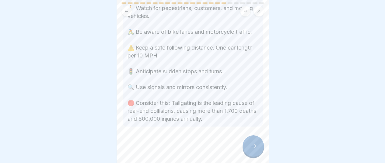
scroll to position [124, 0]
click at [257, 150] on div at bounding box center [252, 145] width 21 height 21
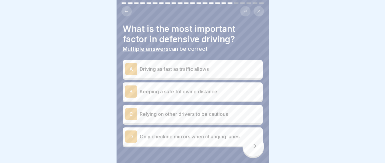
click at [131, 91] on div "B" at bounding box center [131, 91] width 12 height 12
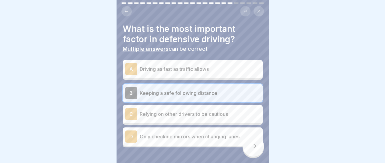
click at [252, 150] on icon at bounding box center [252, 145] width 7 height 7
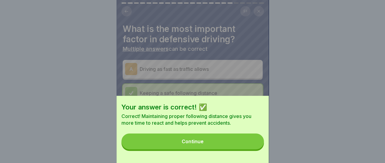
click at [190, 144] on div "Continue" at bounding box center [193, 141] width 22 height 5
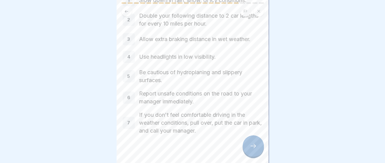
scroll to position [57, 0]
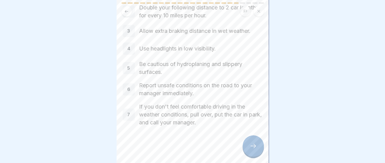
click at [252, 144] on icon at bounding box center [252, 145] width 7 height 7
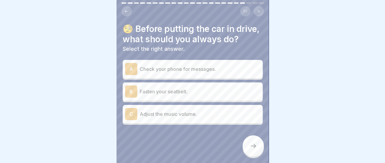
click at [133, 96] on div "B" at bounding box center [131, 91] width 12 height 12
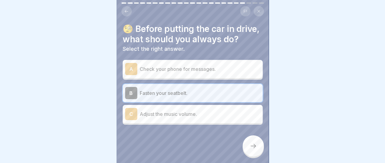
click at [249, 144] on div at bounding box center [252, 145] width 21 height 21
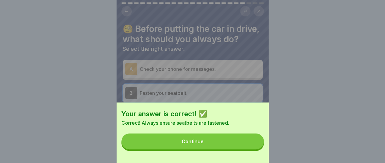
click at [196, 144] on div "Continue" at bounding box center [193, 141] width 22 height 5
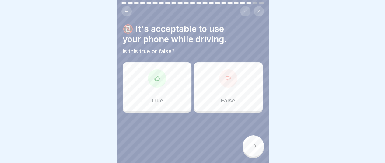
click at [225, 79] on div at bounding box center [228, 78] width 18 height 18
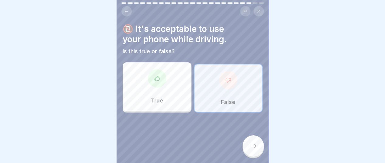
click at [257, 145] on div at bounding box center [252, 145] width 21 height 21
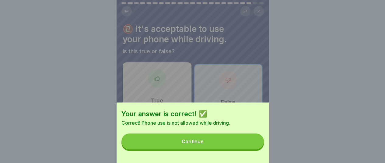
drag, startPoint x: 197, startPoint y: 144, endPoint x: 229, endPoint y: 150, distance: 32.8
click at [202, 144] on div "Continue" at bounding box center [193, 141] width 22 height 5
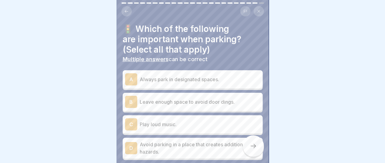
click at [134, 73] on div "A" at bounding box center [131, 79] width 12 height 12
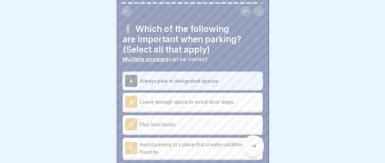
click at [130, 96] on div "B" at bounding box center [131, 102] width 12 height 12
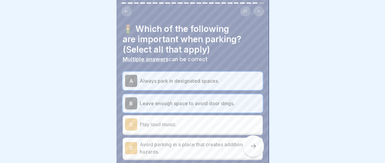
click at [133, 142] on div "D" at bounding box center [131, 148] width 12 height 12
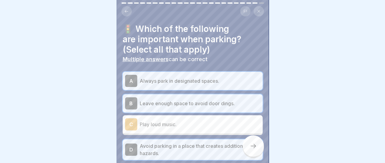
click at [255, 146] on icon at bounding box center [252, 146] width 5 height 4
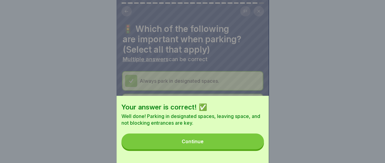
click at [193, 144] on div "Continue" at bounding box center [193, 141] width 22 height 5
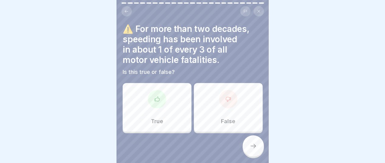
click at [155, 99] on div at bounding box center [157, 99] width 18 height 18
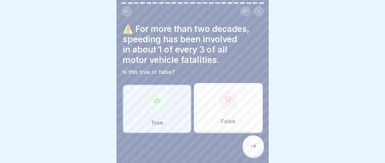
click at [259, 147] on div at bounding box center [252, 145] width 21 height 21
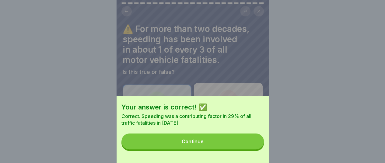
drag, startPoint x: 204, startPoint y: 147, endPoint x: 206, endPoint y: 144, distance: 4.1
click at [203, 144] on div "Continue" at bounding box center [193, 141] width 22 height 5
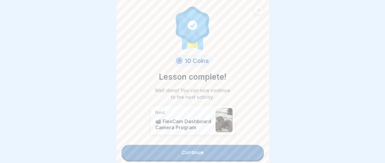
click at [197, 148] on link "Continue" at bounding box center [192, 152] width 142 height 15
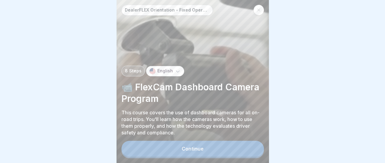
click at [190, 151] on div "Continue" at bounding box center [193, 148] width 22 height 5
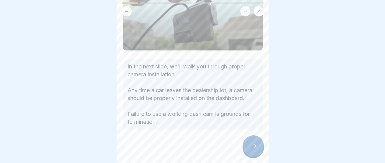
scroll to position [70, 0]
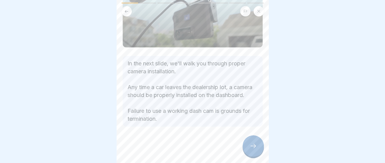
click at [254, 150] on icon at bounding box center [252, 145] width 7 height 7
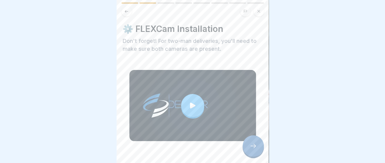
click at [190, 103] on icon at bounding box center [192, 106] width 5 height 6
click at [254, 150] on icon at bounding box center [252, 145] width 7 height 7
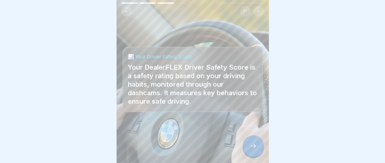
click at [256, 150] on icon at bounding box center [252, 145] width 7 height 7
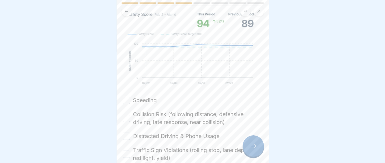
scroll to position [122, 0]
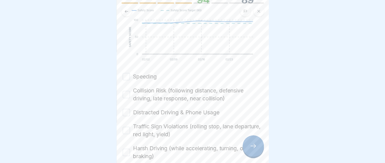
click at [123, 80] on button "Speeding" at bounding box center [126, 76] width 7 height 7
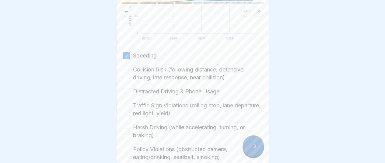
scroll to position [152, 0]
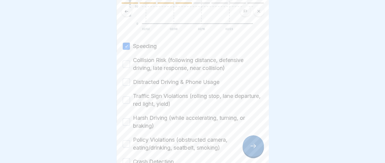
click at [126, 68] on button "Collision Risk (following distance, defensive driving, late response, near coll…" at bounding box center [126, 64] width 7 height 7
click at [127, 86] on button "Distracted Driving & Phone Usage" at bounding box center [126, 81] width 7 height 7
click at [123, 104] on button "Traffic Sign Violations (rolling stop, lane departure, red light, yield)" at bounding box center [126, 99] width 7 height 7
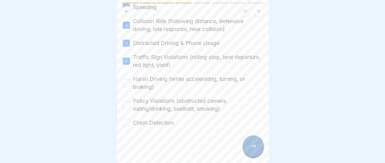
scroll to position [196, 0]
click at [127, 82] on button "Harsh Driving (while accelerating, turning, or braking)" at bounding box center [126, 82] width 7 height 7
click at [128, 103] on button "Policy Violations (obstructed camera, eating/drinking, seatbelt, smoking)" at bounding box center [126, 104] width 7 height 7
click at [125, 121] on button "Crash Detection" at bounding box center [126, 122] width 7 height 7
click at [253, 148] on div at bounding box center [252, 145] width 21 height 21
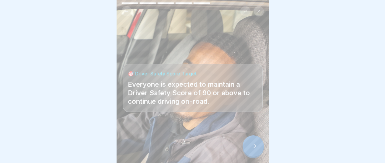
click at [253, 150] on icon at bounding box center [252, 145] width 7 height 7
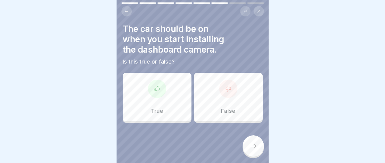
click at [219, 92] on div at bounding box center [228, 89] width 18 height 18
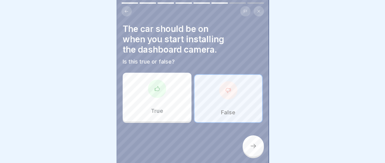
click at [251, 150] on icon at bounding box center [252, 145] width 7 height 7
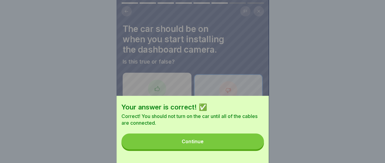
click at [206, 146] on button "Continue" at bounding box center [192, 142] width 142 height 16
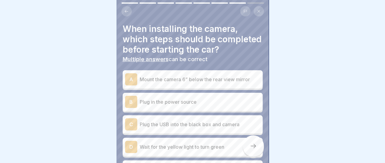
click at [130, 85] on div "A" at bounding box center [131, 79] width 12 height 12
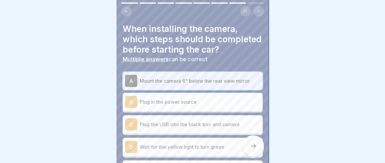
click at [134, 108] on div "B" at bounding box center [131, 102] width 12 height 12
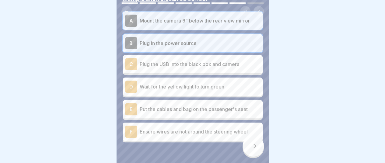
scroll to position [61, 0]
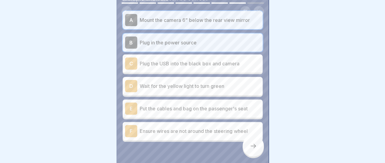
click at [128, 68] on div "C" at bounding box center [131, 63] width 12 height 12
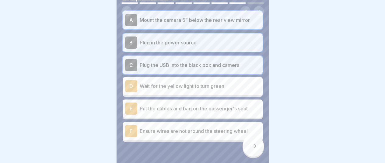
click at [129, 92] on div "D" at bounding box center [131, 86] width 12 height 12
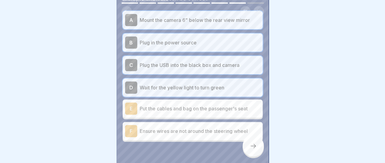
click at [130, 112] on div "E" at bounding box center [131, 109] width 12 height 12
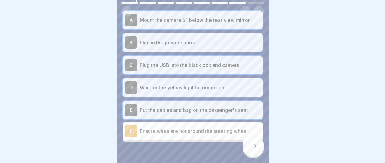
click at [129, 135] on div "F" at bounding box center [131, 131] width 12 height 12
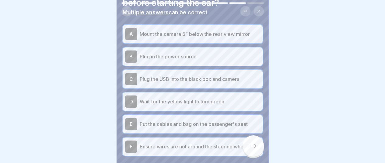
scroll to position [56, 0]
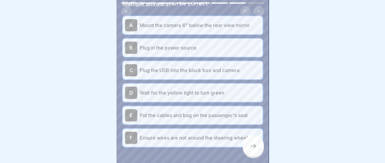
click at [256, 148] on icon at bounding box center [252, 145] width 7 height 7
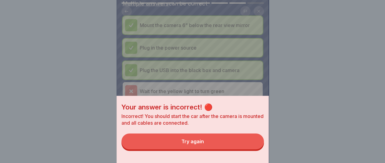
click at [197, 144] on div "Try again" at bounding box center [192, 141] width 23 height 5
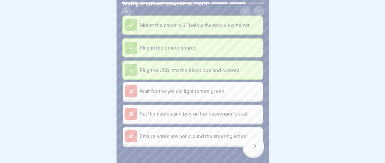
click at [252, 151] on div at bounding box center [252, 145] width 21 height 21
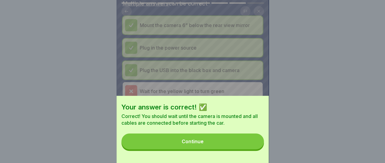
click at [196, 144] on div "Continue" at bounding box center [193, 141] width 22 height 5
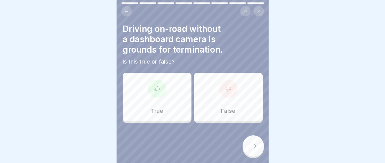
click at [155, 86] on icon at bounding box center [157, 89] width 6 height 6
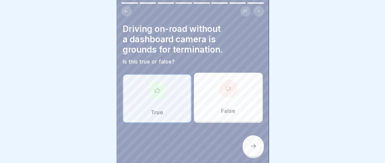
click at [252, 143] on div at bounding box center [252, 145] width 21 height 21
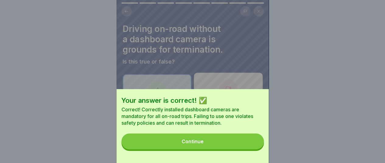
click at [196, 144] on div "Continue" at bounding box center [193, 141] width 22 height 5
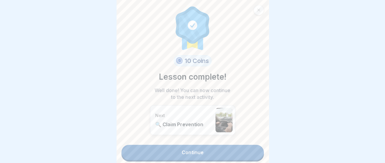
click at [179, 148] on link "Continue" at bounding box center [192, 152] width 142 height 15
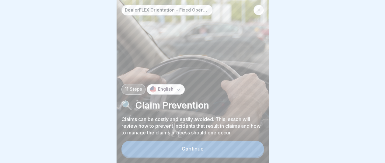
click at [200, 151] on div "Continue" at bounding box center [193, 148] width 22 height 5
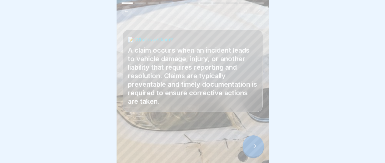
click at [253, 148] on icon at bounding box center [252, 145] width 7 height 7
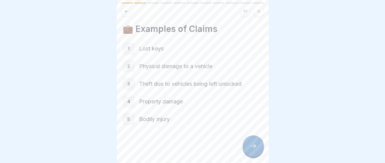
click at [125, 10] on icon at bounding box center [126, 11] width 5 height 5
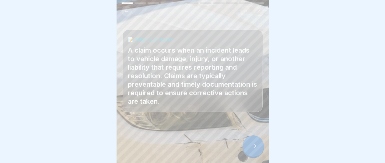
click at [254, 150] on icon at bounding box center [252, 145] width 7 height 7
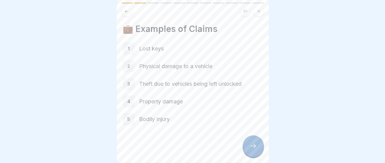
click at [255, 149] on icon at bounding box center [252, 145] width 7 height 7
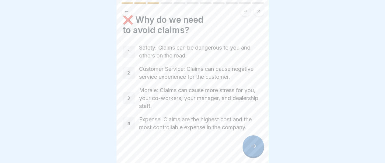
scroll to position [14, 0]
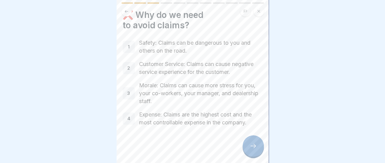
click at [253, 149] on icon at bounding box center [252, 145] width 7 height 7
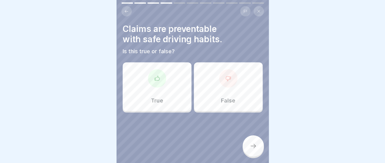
click at [157, 76] on icon at bounding box center [157, 78] width 6 height 6
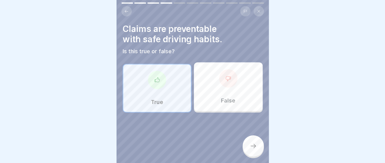
click at [252, 149] on icon at bounding box center [252, 145] width 7 height 7
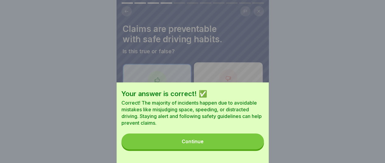
click at [188, 144] on div "Continue" at bounding box center [193, 141] width 22 height 5
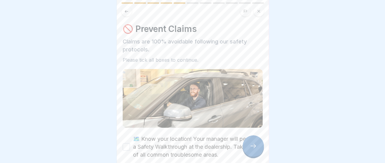
scroll to position [61, 0]
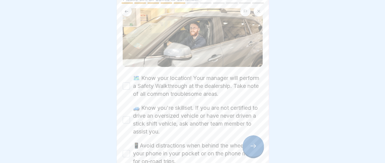
click at [127, 84] on button "🗺️ Know your location! Your manager will perform a Safety Walkthrough at the de…" at bounding box center [126, 85] width 7 height 7
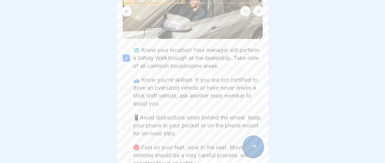
scroll to position [122, 0]
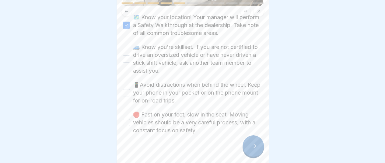
drag, startPoint x: 127, startPoint y: 57, endPoint x: 126, endPoint y: 71, distance: 13.1
click at [127, 60] on button "🚙 Know you're skillset. If you are not certified to drive an oversized vehicle …" at bounding box center [126, 58] width 7 height 7
click at [128, 91] on button "📱Avoid distractions when behind the wheel. Keep your phone in your pocket or on…" at bounding box center [126, 92] width 7 height 7
drag, startPoint x: 125, startPoint y: 120, endPoint x: 145, endPoint y: 137, distance: 26.3
click at [125, 120] on button "🛑 Fast on your feet, slow in the seat. Moving vehicles should be a very careful…" at bounding box center [126, 122] width 7 height 7
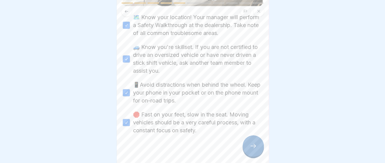
click at [255, 150] on icon at bounding box center [252, 145] width 7 height 7
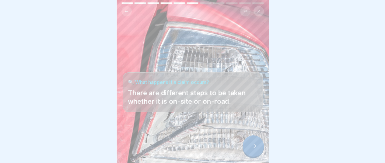
drag, startPoint x: 255, startPoint y: 149, endPoint x: 258, endPoint y: 144, distance: 6.4
click at [255, 149] on icon at bounding box center [252, 145] width 7 height 7
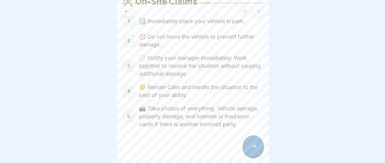
scroll to position [37, 0]
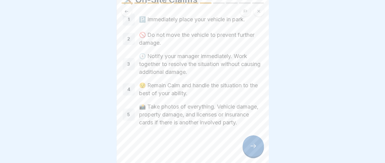
click at [252, 144] on icon at bounding box center [252, 145] width 7 height 7
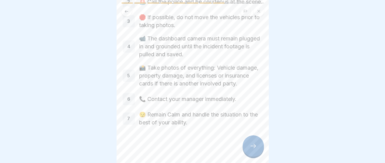
scroll to position [80, 0]
click at [256, 146] on icon at bounding box center [252, 145] width 7 height 7
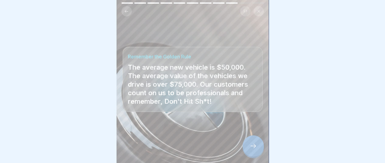
click at [252, 144] on icon at bounding box center [252, 145] width 7 height 7
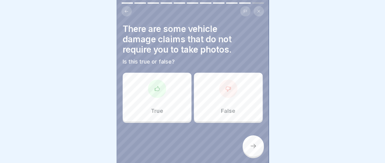
click at [225, 86] on icon at bounding box center [228, 89] width 6 height 6
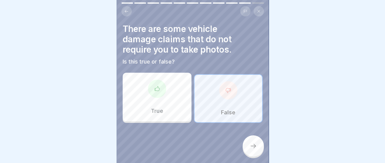
click at [254, 148] on icon at bounding box center [252, 145] width 7 height 7
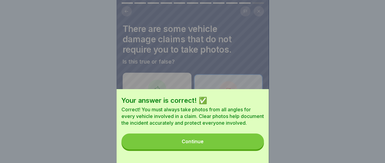
click at [203, 144] on div "Continue" at bounding box center [193, 141] width 22 height 5
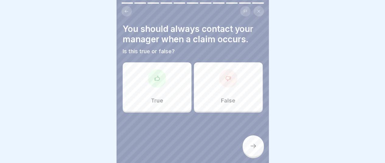
click at [156, 78] on div at bounding box center [157, 78] width 18 height 18
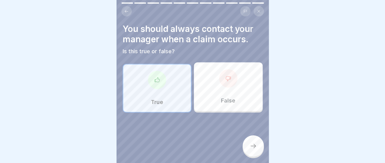
click at [252, 140] on div at bounding box center [252, 145] width 21 height 21
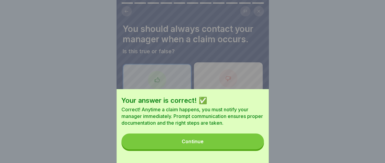
click at [213, 145] on button "Continue" at bounding box center [192, 142] width 142 height 16
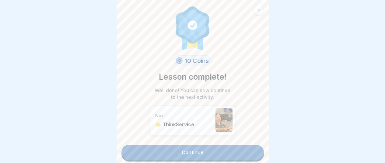
click at [191, 148] on link "Continue" at bounding box center [192, 152] width 142 height 15
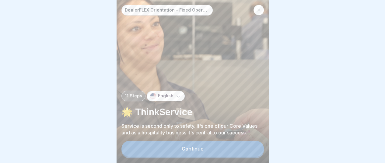
scroll to position [5, 0]
click at [201, 146] on button "Continue" at bounding box center [192, 149] width 142 height 16
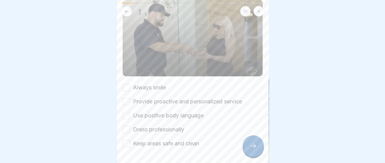
scroll to position [103, 0]
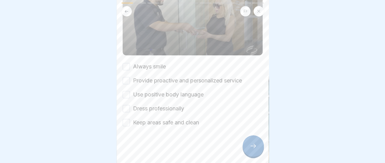
click at [125, 63] on button "Always smile" at bounding box center [126, 66] width 7 height 7
click at [125, 77] on button "Provide proactive and personalized service" at bounding box center [126, 80] width 7 height 7
click at [130, 91] on div "Use positive body language" at bounding box center [163, 95] width 81 height 8
click at [128, 106] on button "Dress professionally" at bounding box center [126, 108] width 7 height 7
click at [125, 119] on button "Keep areas safe and clean" at bounding box center [126, 122] width 7 height 7
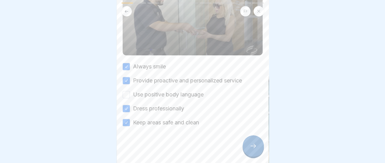
drag, startPoint x: 126, startPoint y: 90, endPoint x: 123, endPoint y: 102, distance: 12.6
click at [125, 95] on div "Always smile Provide proactive and personalized service Use positive body langu…" at bounding box center [193, 95] width 140 height 64
click at [250, 141] on div at bounding box center [252, 145] width 21 height 21
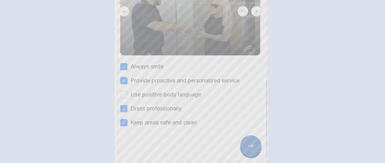
scroll to position [0, 0]
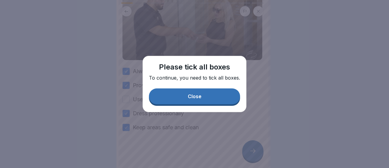
click at [193, 96] on div "Close" at bounding box center [195, 95] width 14 height 5
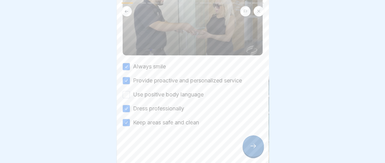
scroll to position [5, 0]
click at [125, 91] on button "Use positive body language" at bounding box center [126, 94] width 7 height 7
click at [256, 148] on icon at bounding box center [252, 145] width 7 height 7
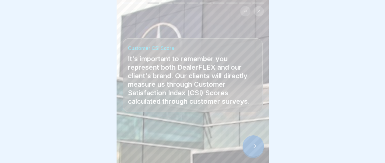
click at [250, 142] on div at bounding box center [252, 145] width 21 height 21
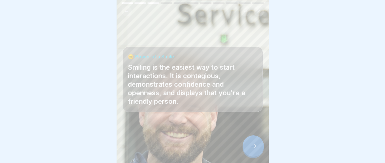
click at [252, 141] on div at bounding box center [252, 145] width 21 height 21
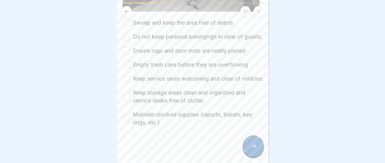
scroll to position [91, 0]
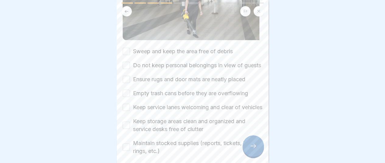
click at [124, 48] on button "Sweep and keep the area free of debris" at bounding box center [126, 51] width 7 height 7
click at [125, 64] on button "Do not keep personal belongings in view of guests" at bounding box center [126, 65] width 7 height 7
click at [126, 81] on button "Ensure rugs and door mats are neatly placed" at bounding box center [126, 79] width 7 height 7
click at [125, 95] on button "Empty trash cans before they are overflowing" at bounding box center [126, 93] width 7 height 7
click at [127, 111] on button "Keep service lanes welcoming and clear of vehicles" at bounding box center [126, 107] width 7 height 7
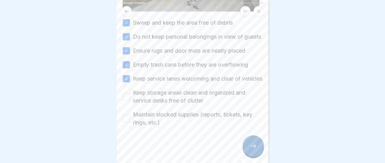
scroll to position [134, 0]
click at [126, 93] on button "Keep storage areas clean and organized and service desks free of clutter" at bounding box center [126, 96] width 7 height 7
click at [127, 115] on button "Maintain stocked supplies (reports, tickets, key rings, etc.)" at bounding box center [126, 118] width 7 height 7
click at [251, 147] on icon at bounding box center [252, 145] width 7 height 7
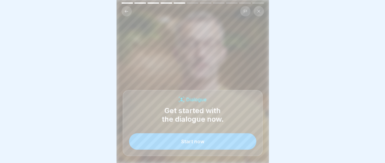
click at [196, 139] on button "Start now" at bounding box center [192, 141] width 127 height 16
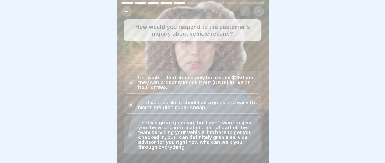
click at [131, 133] on div "C" at bounding box center [131, 134] width 7 height 7
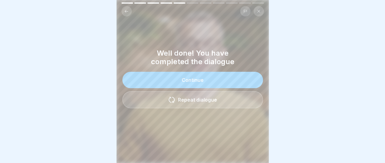
click at [191, 77] on div "Continue" at bounding box center [193, 79] width 22 height 5
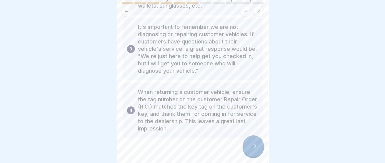
scroll to position [122, 0]
click at [255, 146] on icon at bounding box center [252, 145] width 7 height 7
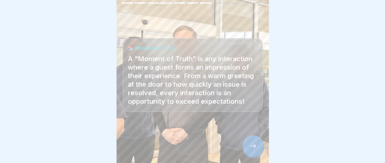
click at [252, 146] on icon at bounding box center [252, 145] width 7 height 7
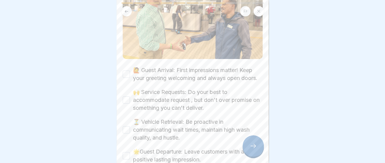
click at [129, 71] on button "🙋 Guest Arrival: First impressions matter! Keep your greeting welcoming and alw…" at bounding box center [126, 74] width 7 height 7
click at [127, 101] on button "🙌 Service Requests: Do your best to accommodate request , but don't over promis…" at bounding box center [126, 99] width 7 height 7
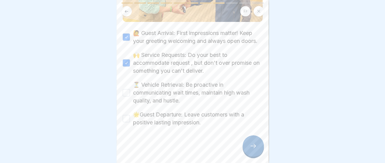
click at [125, 90] on button "⏳ Vehicle Retrieval: Be proactive in communicating wait times, maintain high wa…" at bounding box center [126, 92] width 7 height 7
click at [125, 115] on button "🌟Guest Departure: Leave customers with a positive lasting impression." at bounding box center [126, 118] width 7 height 7
click at [251, 144] on icon at bounding box center [252, 145] width 7 height 7
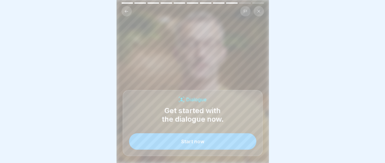
click at [199, 141] on div "Start now" at bounding box center [192, 141] width 23 height 5
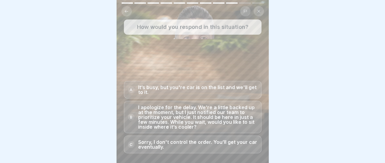
click at [131, 117] on div "B" at bounding box center [131, 117] width 7 height 7
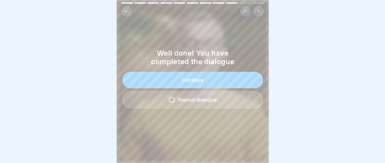
click at [193, 79] on div "Continue" at bounding box center [193, 79] width 22 height 5
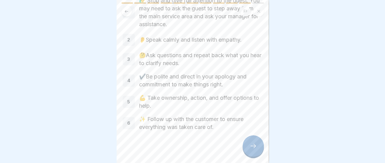
scroll to position [50, 0]
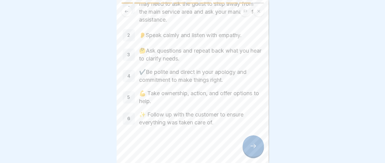
click at [254, 142] on div at bounding box center [252, 145] width 21 height 21
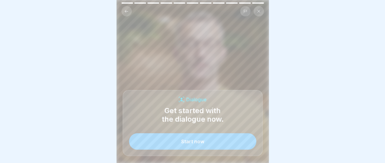
click at [196, 141] on div "Start now" at bounding box center [192, 141] width 23 height 5
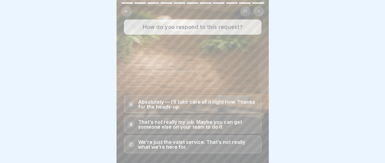
click at [181, 106] on p "Absolutely — I’ll take care of it right now. Thanks for the heads-up." at bounding box center [197, 104] width 119 height 10
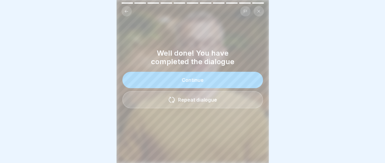
click at [193, 77] on div "Continue" at bounding box center [193, 79] width 22 height 5
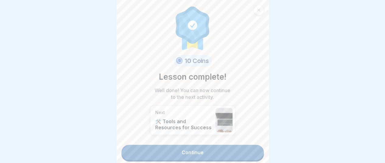
click at [186, 150] on link "Continue" at bounding box center [192, 152] width 142 height 15
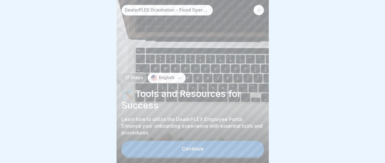
click at [183, 150] on button "Continue" at bounding box center [192, 149] width 142 height 16
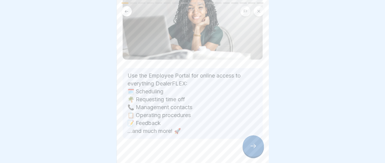
scroll to position [76, 0]
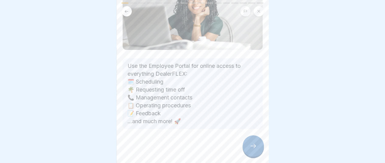
click at [254, 148] on icon at bounding box center [252, 145] width 7 height 7
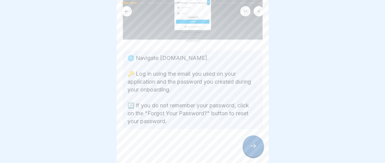
scroll to position [5, 0]
click at [249, 146] on icon at bounding box center [252, 145] width 7 height 7
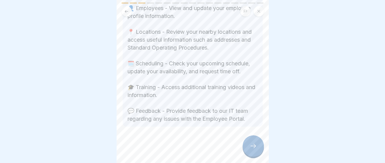
scroll to position [225, 0]
click at [253, 145] on icon at bounding box center [252, 145] width 7 height 7
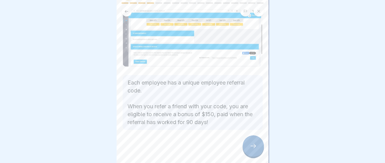
scroll to position [35, 0]
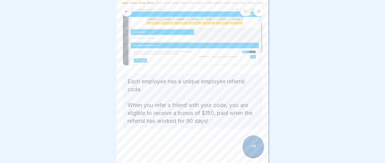
click at [253, 143] on icon at bounding box center [252, 145] width 7 height 7
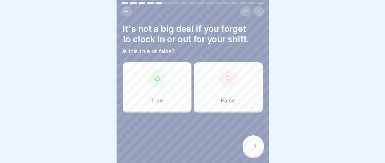
click at [221, 72] on div at bounding box center [228, 78] width 18 height 18
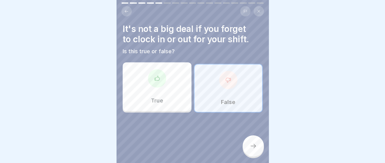
click at [250, 142] on div at bounding box center [252, 145] width 21 height 21
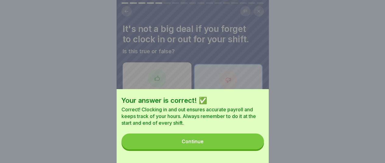
click at [207, 146] on button "Continue" at bounding box center [192, 142] width 142 height 16
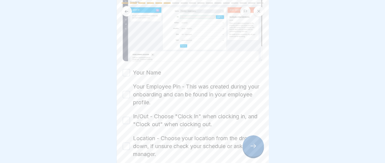
scroll to position [91, 0]
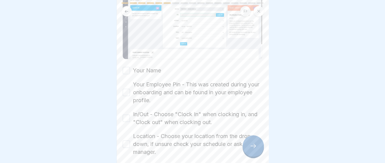
click at [126, 67] on button "Your Name" at bounding box center [126, 70] width 7 height 7
click at [125, 89] on button "Your Employee Pin - This was created during your onboarding and can be found in…" at bounding box center [126, 92] width 7 height 7
click at [125, 115] on button "In/Out - Choose "Clock In" when clocking in, and "Clock out" when clocking out." at bounding box center [126, 118] width 7 height 7
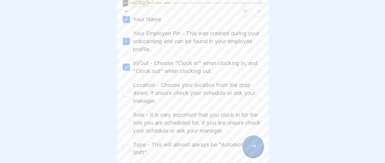
scroll to position [170, 0]
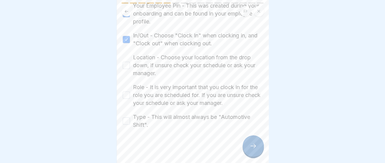
click at [128, 62] on button "Location - Choose your location from the drop down, if unsure check your schedu…" at bounding box center [126, 65] width 7 height 7
click at [127, 92] on button "Role - It is very important that you clock in for the role you are scheduled fo…" at bounding box center [126, 95] width 7 height 7
drag, startPoint x: 124, startPoint y: 112, endPoint x: 129, endPoint y: 111, distance: 4.7
click at [125, 117] on button "Type - This will almost always be "Automotive Shift"." at bounding box center [126, 120] width 7 height 7
click at [256, 144] on icon at bounding box center [252, 145] width 7 height 7
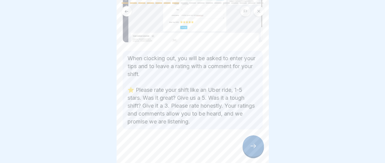
scroll to position [68, 0]
click at [254, 143] on icon at bounding box center [252, 145] width 7 height 7
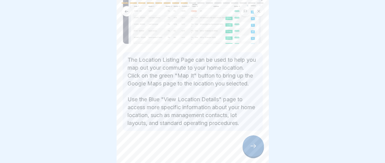
scroll to position [90, 0]
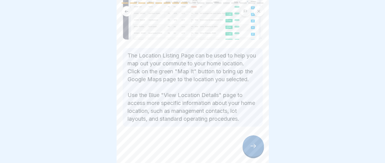
click at [253, 144] on icon at bounding box center [252, 145] width 7 height 7
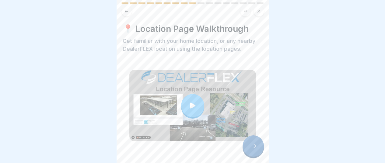
click at [184, 97] on div at bounding box center [192, 105] width 23 height 23
click at [254, 148] on icon at bounding box center [252, 145] width 7 height 7
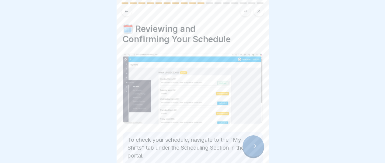
click at [248, 146] on div at bounding box center [252, 145] width 21 height 21
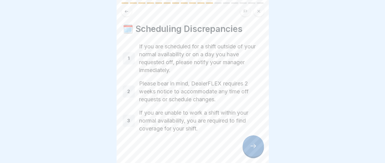
click at [259, 148] on div at bounding box center [252, 145] width 21 height 21
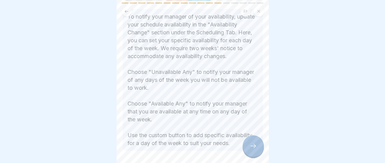
scroll to position [151, 0]
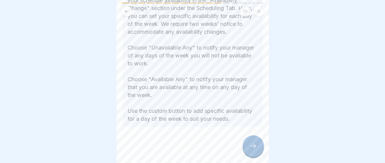
click at [248, 147] on div at bounding box center [252, 145] width 21 height 21
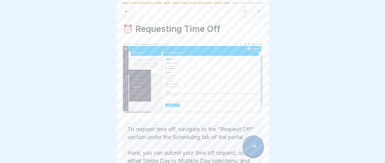
scroll to position [61, 0]
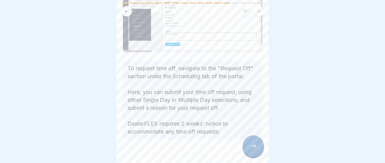
click at [249, 142] on div at bounding box center [252, 145] width 21 height 21
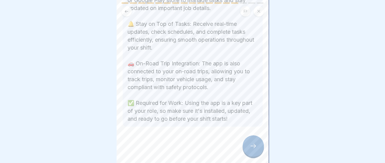
scroll to position [177, 0]
click at [256, 143] on div at bounding box center [252, 145] width 21 height 21
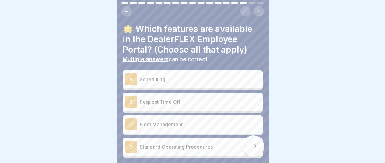
click at [130, 73] on div "A" at bounding box center [131, 79] width 12 height 12
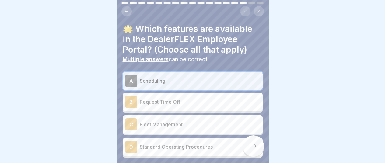
click at [131, 96] on div "B" at bounding box center [131, 102] width 12 height 12
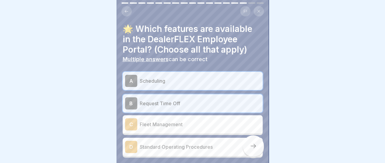
click at [257, 147] on div at bounding box center [252, 145] width 21 height 21
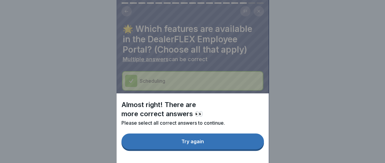
click at [196, 144] on div "Try again" at bounding box center [192, 141] width 23 height 5
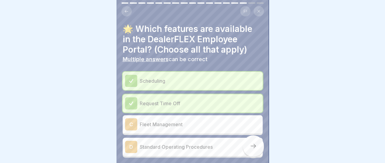
click at [162, 123] on p "Fleet Management" at bounding box center [200, 124] width 120 height 7
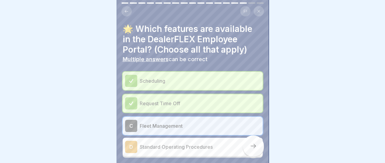
click at [144, 143] on p "Standard Operating Procedures" at bounding box center [200, 146] width 120 height 7
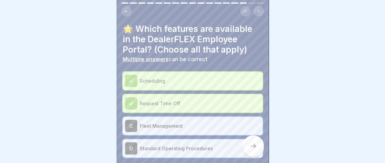
click at [253, 146] on icon at bounding box center [252, 145] width 7 height 7
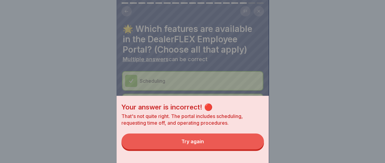
click at [189, 144] on div "Try again" at bounding box center [192, 141] width 23 height 5
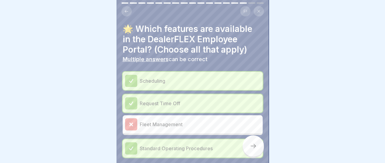
click at [252, 145] on icon at bounding box center [252, 145] width 7 height 7
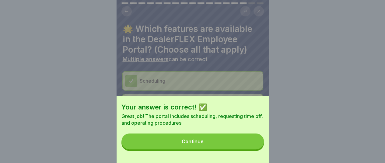
click at [191, 144] on div "Continue" at bounding box center [193, 141] width 22 height 5
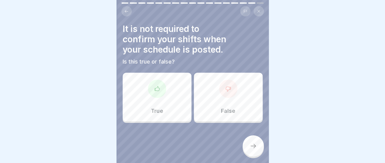
click at [219, 86] on div at bounding box center [228, 89] width 18 height 18
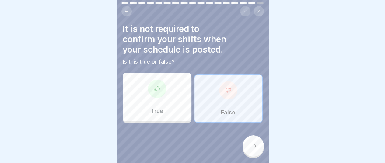
click at [251, 140] on div at bounding box center [252, 145] width 21 height 21
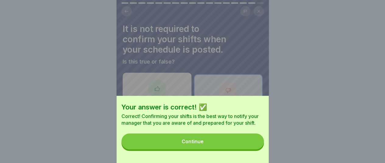
drag, startPoint x: 193, startPoint y: 146, endPoint x: 196, endPoint y: 143, distance: 4.7
click at [194, 144] on div "Continue" at bounding box center [193, 141] width 22 height 5
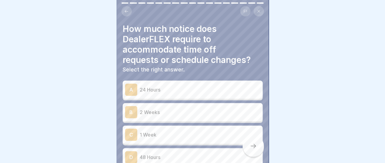
click at [133, 107] on div "B" at bounding box center [131, 112] width 12 height 12
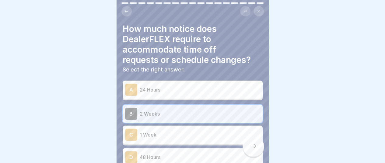
click at [256, 146] on icon at bounding box center [252, 145] width 7 height 7
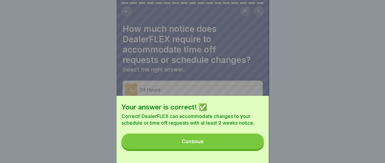
click at [212, 142] on button "Continue" at bounding box center [192, 142] width 142 height 16
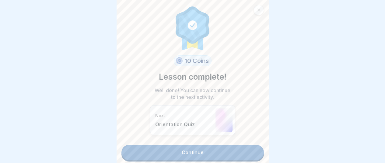
click at [182, 145] on link "Continue" at bounding box center [192, 152] width 142 height 15
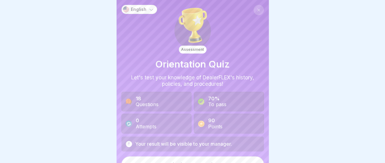
scroll to position [11, 0]
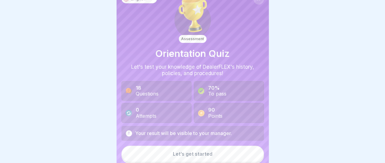
drag, startPoint x: 201, startPoint y: 152, endPoint x: 203, endPoint y: 150, distance: 3.4
click at [203, 150] on button "Let’s get started" at bounding box center [192, 154] width 142 height 16
click at [183, 151] on div "Let’s get started" at bounding box center [193, 153] width 40 height 5
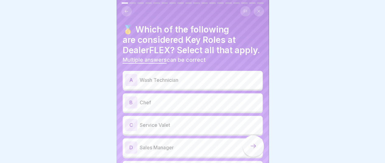
scroll to position [30, 0]
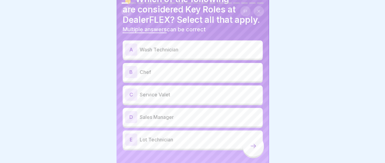
click at [130, 56] on div "A" at bounding box center [131, 49] width 12 height 12
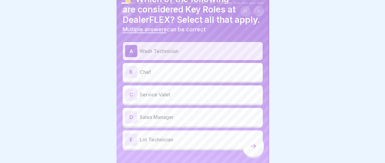
click at [129, 101] on div "C" at bounding box center [131, 95] width 12 height 12
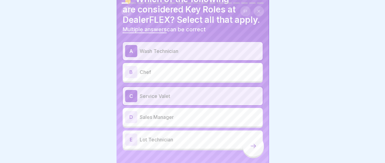
click at [133, 144] on div "E" at bounding box center [131, 140] width 12 height 12
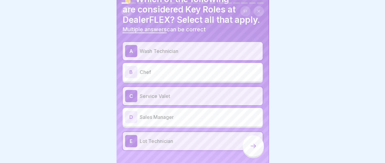
click at [255, 148] on icon at bounding box center [252, 145] width 7 height 7
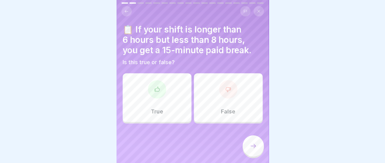
click at [158, 86] on icon at bounding box center [157, 89] width 6 height 6
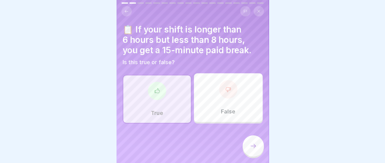
click at [256, 144] on icon at bounding box center [252, 145] width 7 height 7
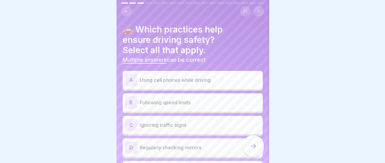
click at [134, 97] on div "B" at bounding box center [131, 102] width 12 height 12
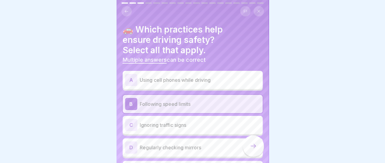
click at [132, 143] on div "D" at bounding box center [131, 147] width 12 height 12
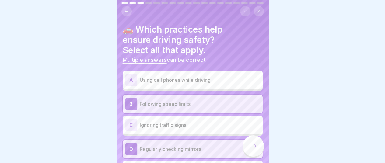
click at [257, 147] on div at bounding box center [252, 145] width 21 height 21
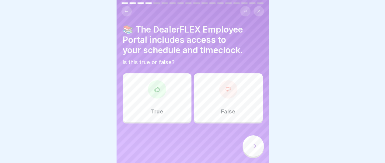
click at [156, 86] on icon at bounding box center [157, 89] width 6 height 6
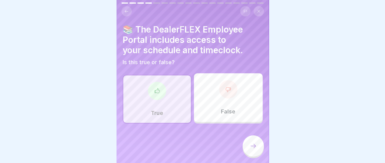
click at [249, 143] on div at bounding box center [252, 145] width 21 height 21
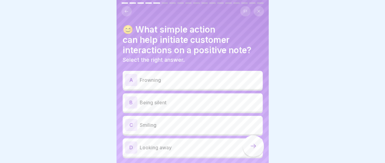
click at [134, 120] on div "C" at bounding box center [131, 125] width 12 height 12
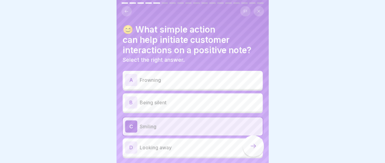
drag, startPoint x: 256, startPoint y: 146, endPoint x: 286, endPoint y: 144, distance: 30.8
click at [256, 146] on icon at bounding box center [252, 145] width 7 height 7
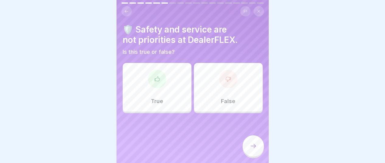
click at [225, 76] on icon at bounding box center [228, 79] width 6 height 6
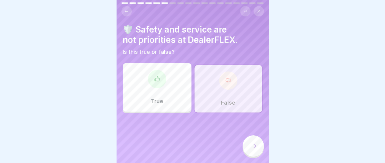
drag, startPoint x: 251, startPoint y: 144, endPoint x: 254, endPoint y: 141, distance: 4.1
click at [252, 143] on div at bounding box center [252, 145] width 21 height 21
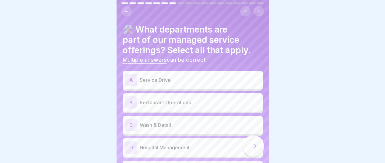
click at [132, 75] on div "A" at bounding box center [131, 80] width 12 height 12
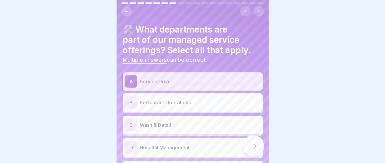
click at [130, 119] on div "C" at bounding box center [131, 125] width 12 height 12
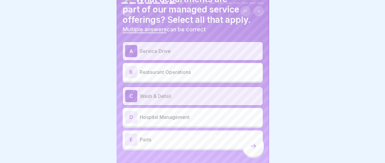
click at [254, 148] on icon at bounding box center [252, 145] width 7 height 7
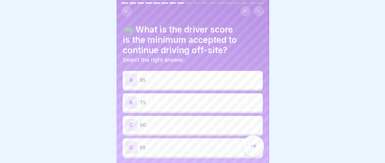
click at [132, 119] on div "C" at bounding box center [131, 125] width 12 height 12
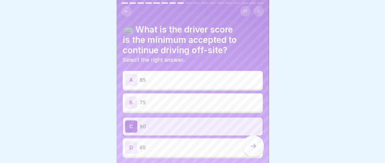
click at [252, 144] on icon at bounding box center [252, 145] width 7 height 7
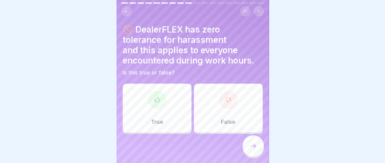
click at [158, 92] on div at bounding box center [157, 100] width 18 height 18
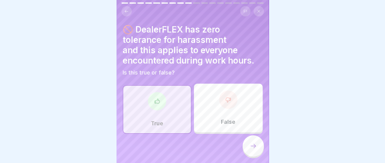
click at [253, 145] on icon at bounding box center [252, 145] width 7 height 7
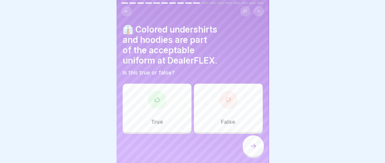
click at [225, 97] on icon at bounding box center [228, 100] width 6 height 6
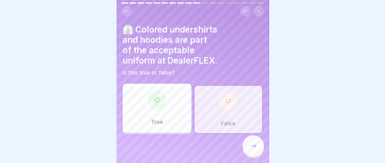
click at [252, 142] on div at bounding box center [252, 145] width 21 height 21
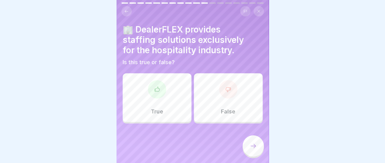
click at [225, 87] on icon at bounding box center [227, 89] width 5 height 5
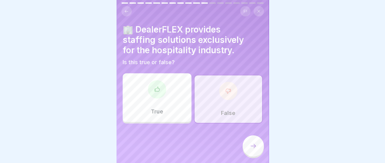
click at [252, 141] on div at bounding box center [252, 145] width 21 height 21
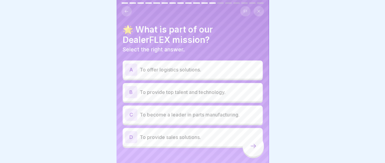
click at [130, 86] on div "B" at bounding box center [131, 92] width 12 height 12
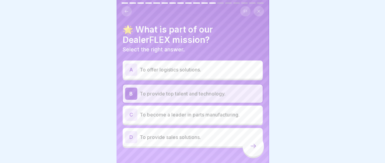
click at [255, 148] on icon at bounding box center [252, 145] width 7 height 7
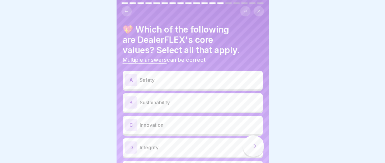
scroll to position [61, 0]
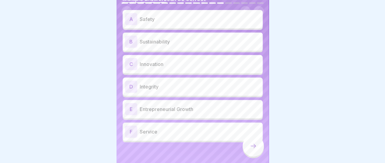
click at [134, 13] on div "A" at bounding box center [131, 19] width 12 height 12
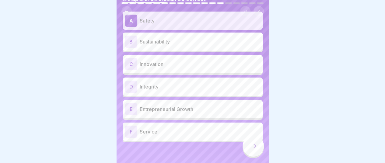
click at [131, 60] on div "C" at bounding box center [131, 64] width 12 height 12
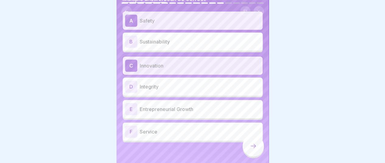
click at [131, 82] on div "D" at bounding box center [131, 87] width 12 height 12
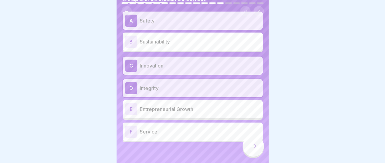
click at [129, 104] on div "E" at bounding box center [131, 109] width 12 height 12
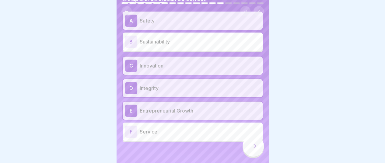
click at [131, 126] on div "F" at bounding box center [131, 132] width 12 height 12
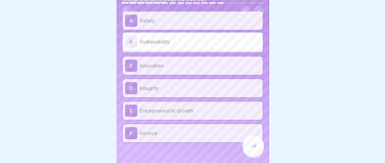
click at [252, 145] on icon at bounding box center [252, 145] width 7 height 7
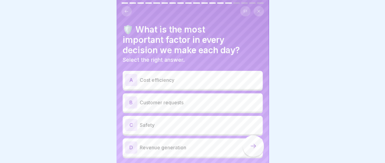
click at [130, 120] on div "C" at bounding box center [131, 125] width 12 height 12
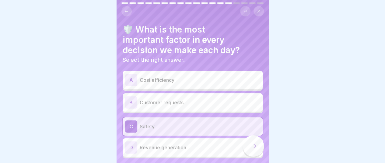
click at [252, 145] on icon at bounding box center [252, 145] width 7 height 7
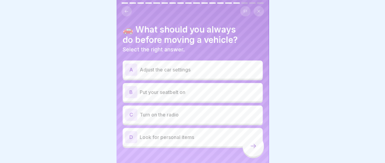
click at [132, 86] on div "B" at bounding box center [131, 92] width 12 height 12
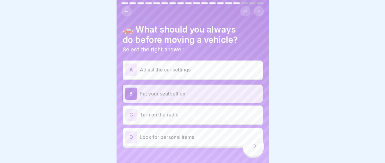
click at [255, 145] on icon at bounding box center [252, 145] width 7 height 7
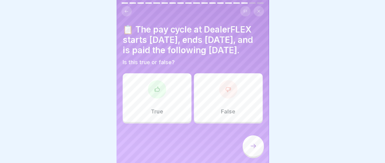
click at [158, 92] on icon at bounding box center [157, 89] width 6 height 6
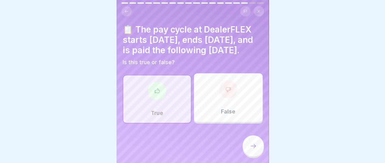
click at [157, 93] on icon at bounding box center [156, 90] width 5 height 5
drag, startPoint x: 254, startPoint y: 144, endPoint x: 261, endPoint y: 139, distance: 8.7
click at [254, 144] on icon at bounding box center [252, 145] width 7 height 7
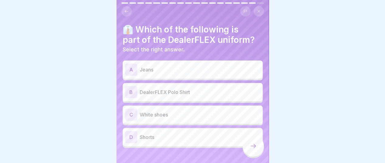
click at [129, 86] on div "B" at bounding box center [131, 92] width 12 height 12
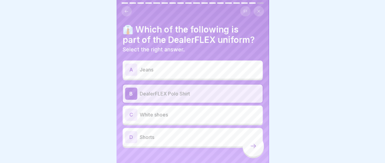
click at [256, 147] on icon at bounding box center [252, 145] width 7 height 7
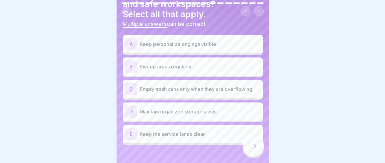
scroll to position [52, 0]
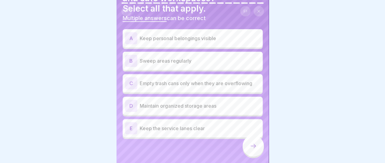
click at [132, 55] on div "B" at bounding box center [131, 61] width 12 height 12
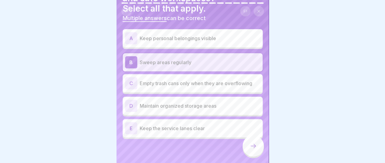
click at [129, 100] on div "D" at bounding box center [131, 106] width 12 height 12
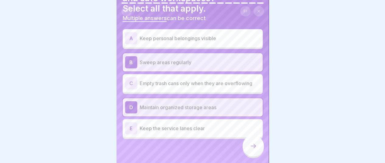
click at [129, 122] on div "E" at bounding box center [131, 128] width 12 height 12
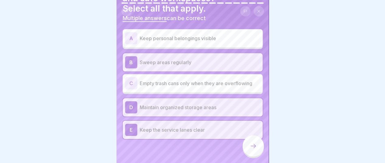
click at [254, 146] on icon at bounding box center [252, 145] width 7 height 7
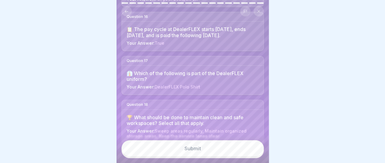
scroll to position [717, 0]
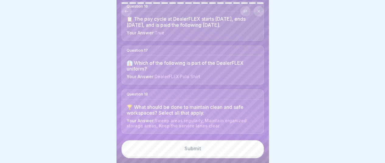
drag, startPoint x: 192, startPoint y: 144, endPoint x: 201, endPoint y: 144, distance: 9.1
click at [192, 144] on button "Submit" at bounding box center [192, 148] width 142 height 16
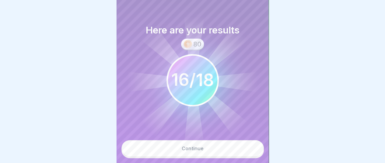
click at [197, 150] on div "Continue" at bounding box center [193, 148] width 22 height 5
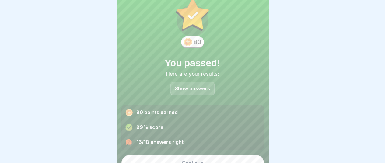
scroll to position [27, 0]
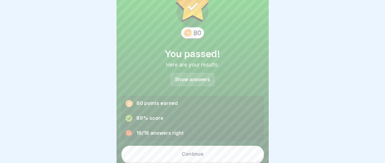
click at [197, 77] on p "Show answers" at bounding box center [192, 79] width 35 height 5
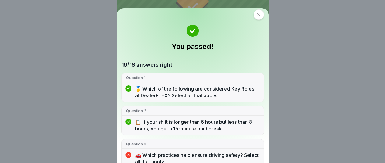
scroll to position [0, 0]
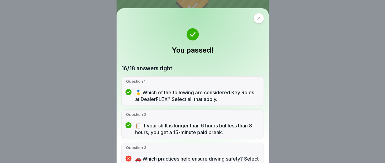
click at [257, 19] on icon at bounding box center [259, 18] width 4 height 4
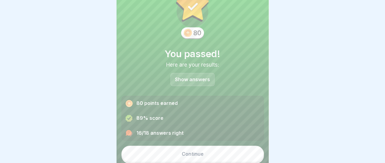
click at [197, 151] on div "Continue" at bounding box center [193, 153] width 22 height 5
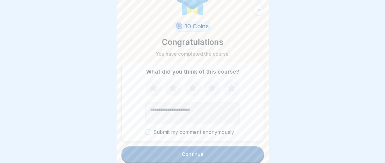
click at [147, 109] on textarea "Add comment (optional)" at bounding box center [192, 113] width 94 height 21
type textarea "*"
type textarea "**********"
click at [192, 152] on div "Continue" at bounding box center [193, 153] width 22 height 5
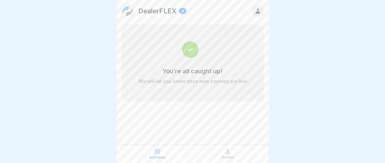
drag, startPoint x: 259, startPoint y: 11, endPoint x: 238, endPoint y: 17, distance: 21.9
click at [234, 16] on div "DealerFLEX 0" at bounding box center [192, 11] width 152 height 22
click at [257, 10] on icon at bounding box center [257, 11] width 5 height 5
